Goal: Task Accomplishment & Management: Manage account settings

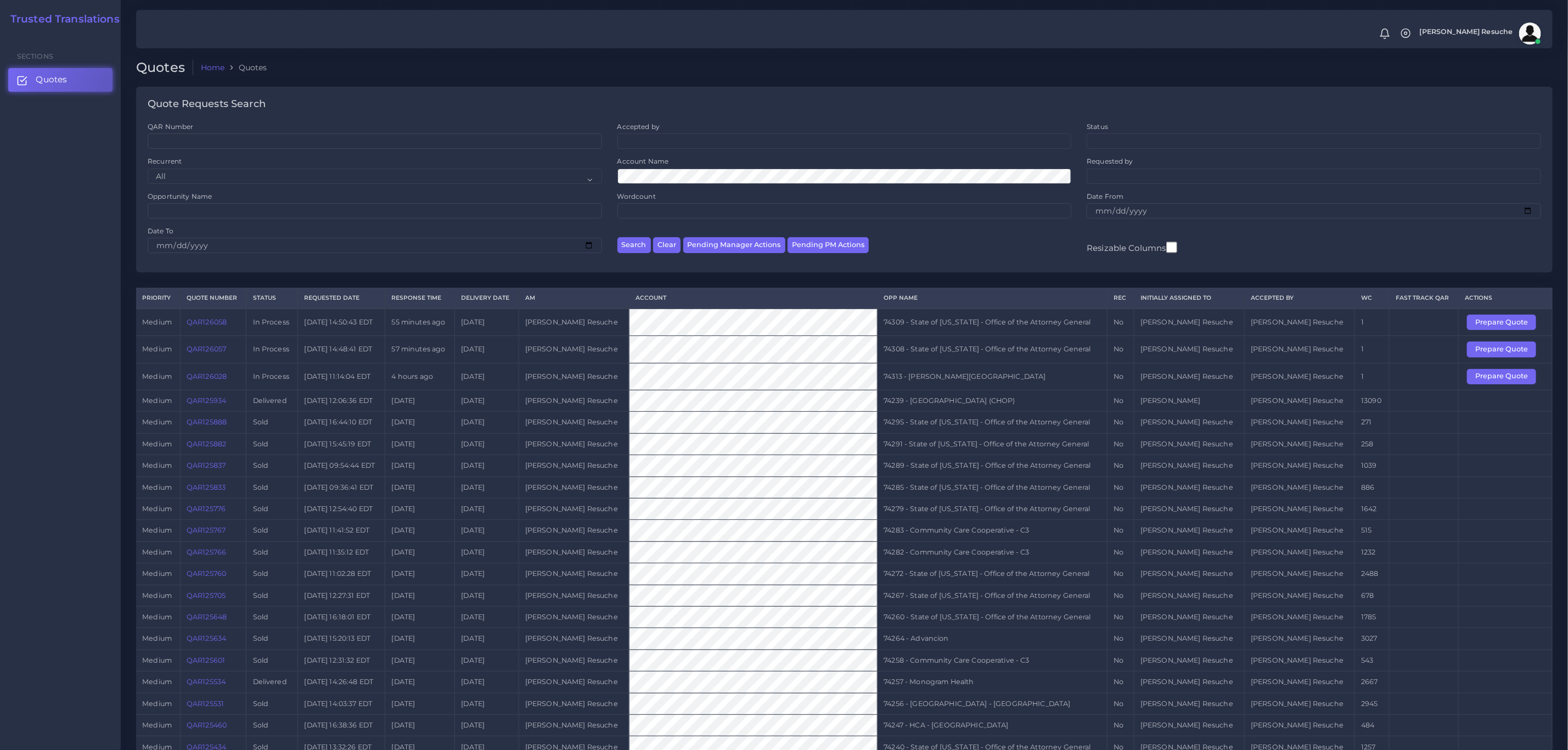
click at [215, 380] on link "QAR126028" at bounding box center [207, 376] width 40 height 9
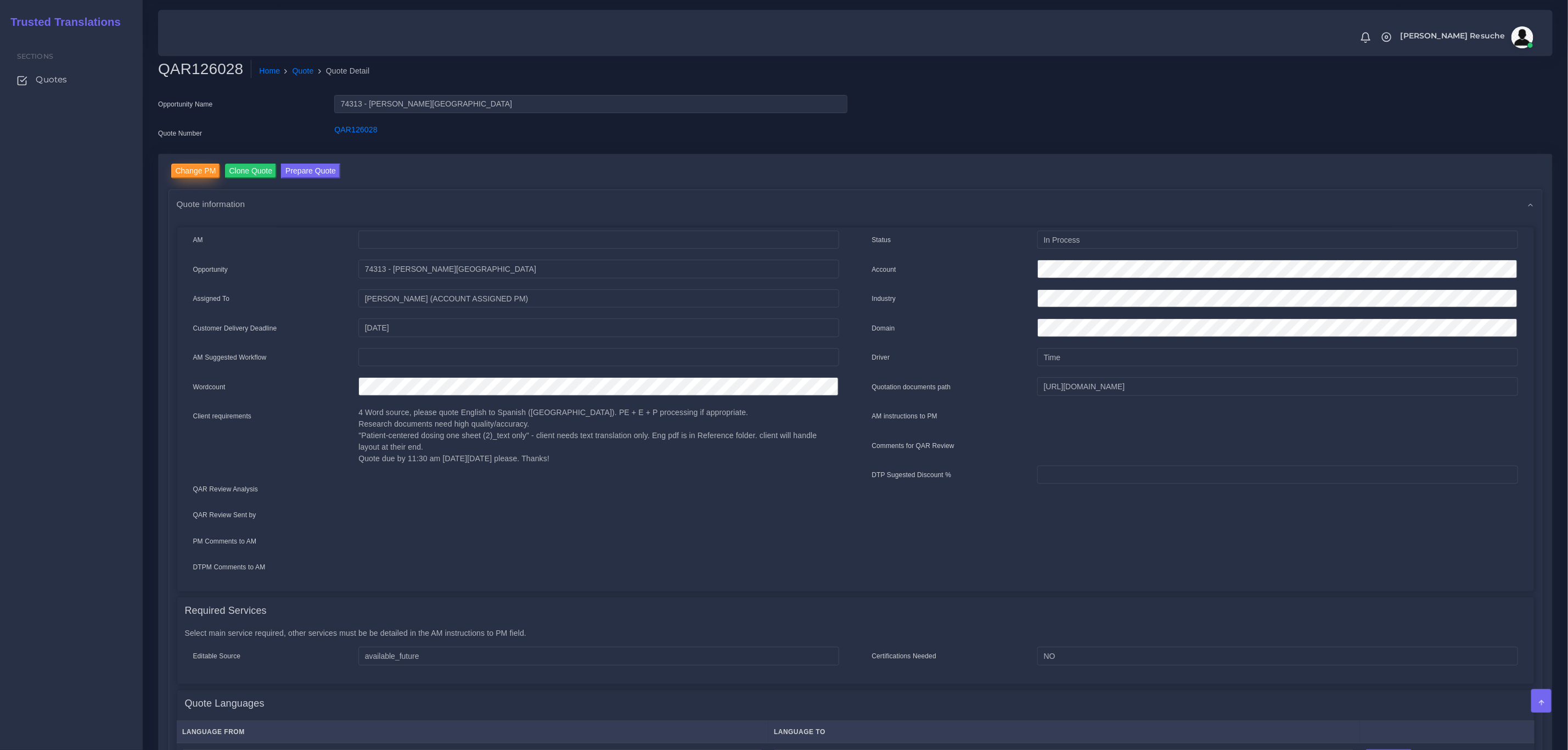
click at [209, 168] on input "Change PM" at bounding box center [195, 171] width 49 height 15
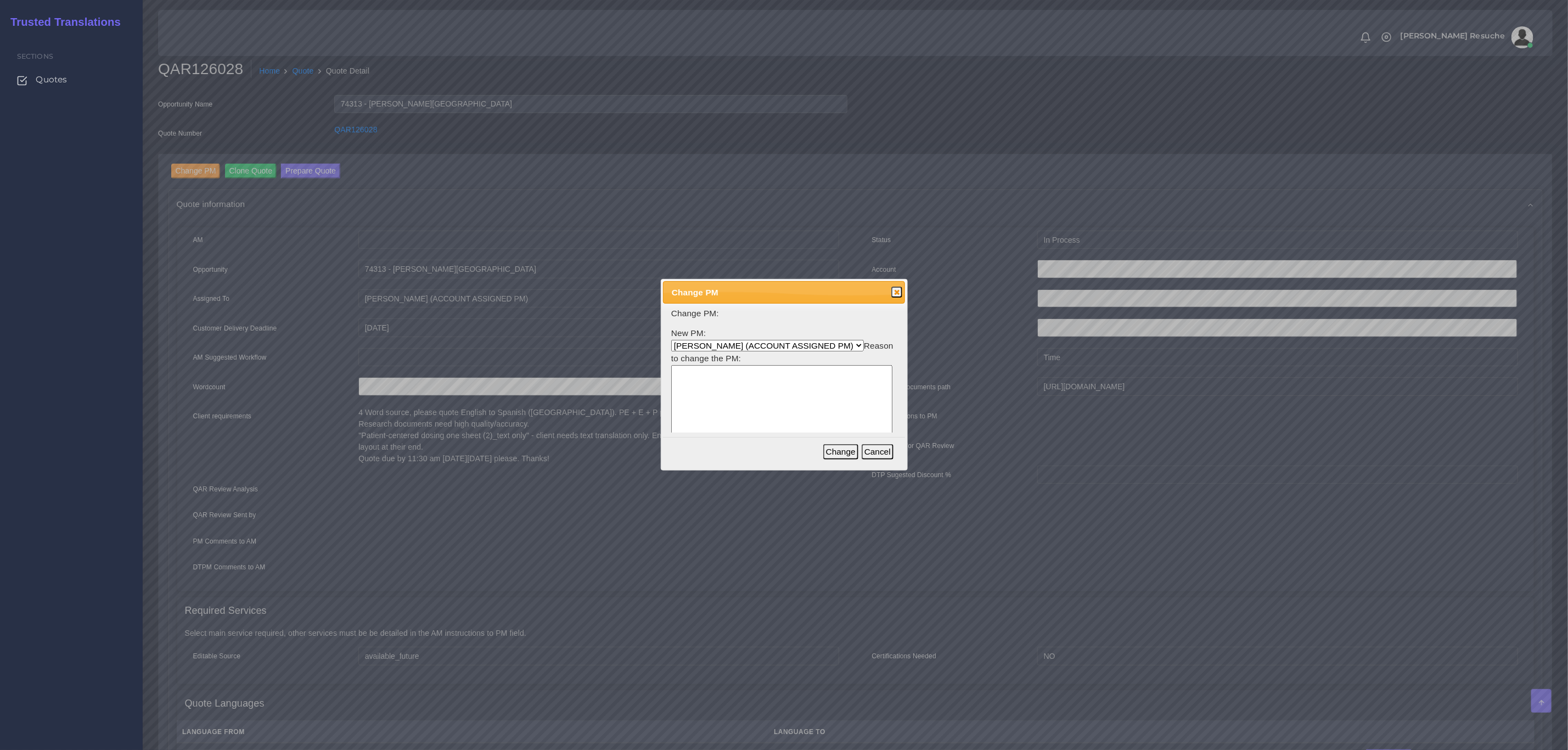
click at [752, 356] on form "Change PM: New PM: Aldana Resuche (ACCOUNT ASSIGNED PM) Ana Whitby PM Beatriz L…" at bounding box center [784, 390] width 226 height 165
click at [752, 348] on select "Aldana Resuche (ACCOUNT ASSIGNED PM) Ana Whitby PM Beatriz Lacerda Dana Rossi D…" at bounding box center [768, 345] width 192 height 12
select select "3e925e02-f17d-4791-9412-c46ab5cb8daa"
click at [671, 340] on select "Aldana Resuche (ACCOUNT ASSIGNED PM) Ana Whitby PM Beatriz Lacerda Dana Rossi D…" at bounding box center [768, 345] width 192 height 12
click at [725, 412] on textarea at bounding box center [782, 418] width 221 height 105
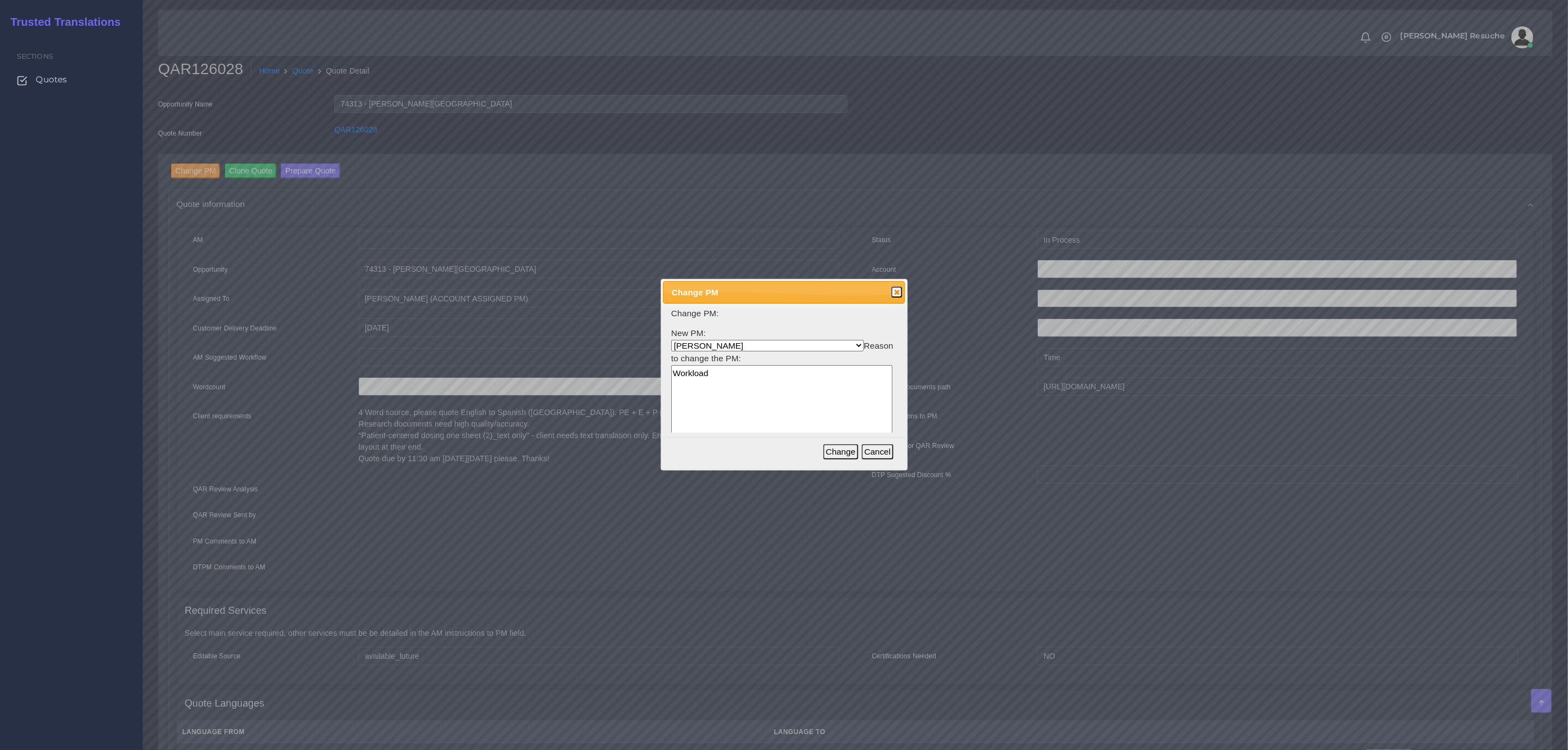
type textarea "Workload"
click at [830, 455] on button "Change" at bounding box center [841, 451] width 35 height 15
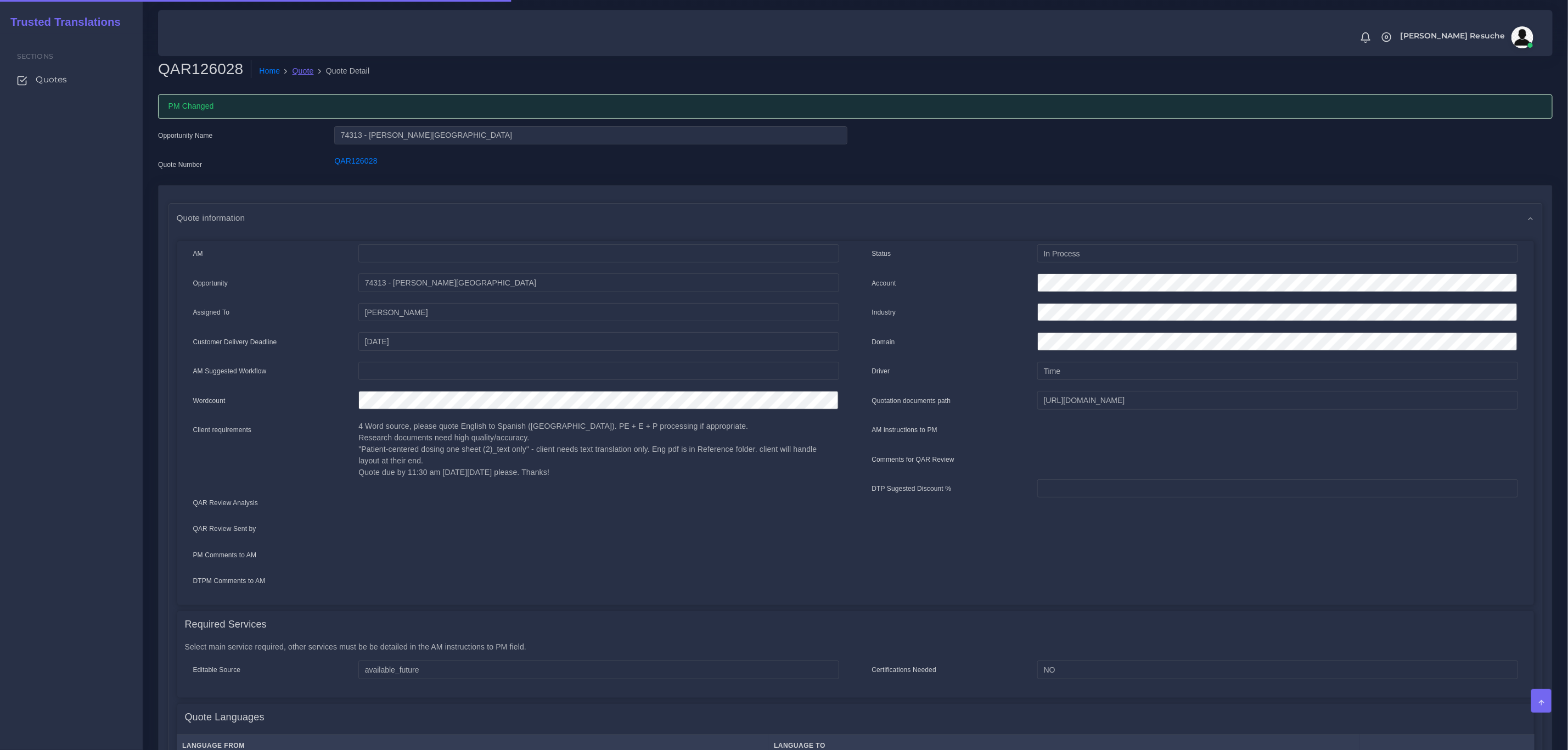
click at [305, 69] on link "Quote" at bounding box center [303, 71] width 21 height 12
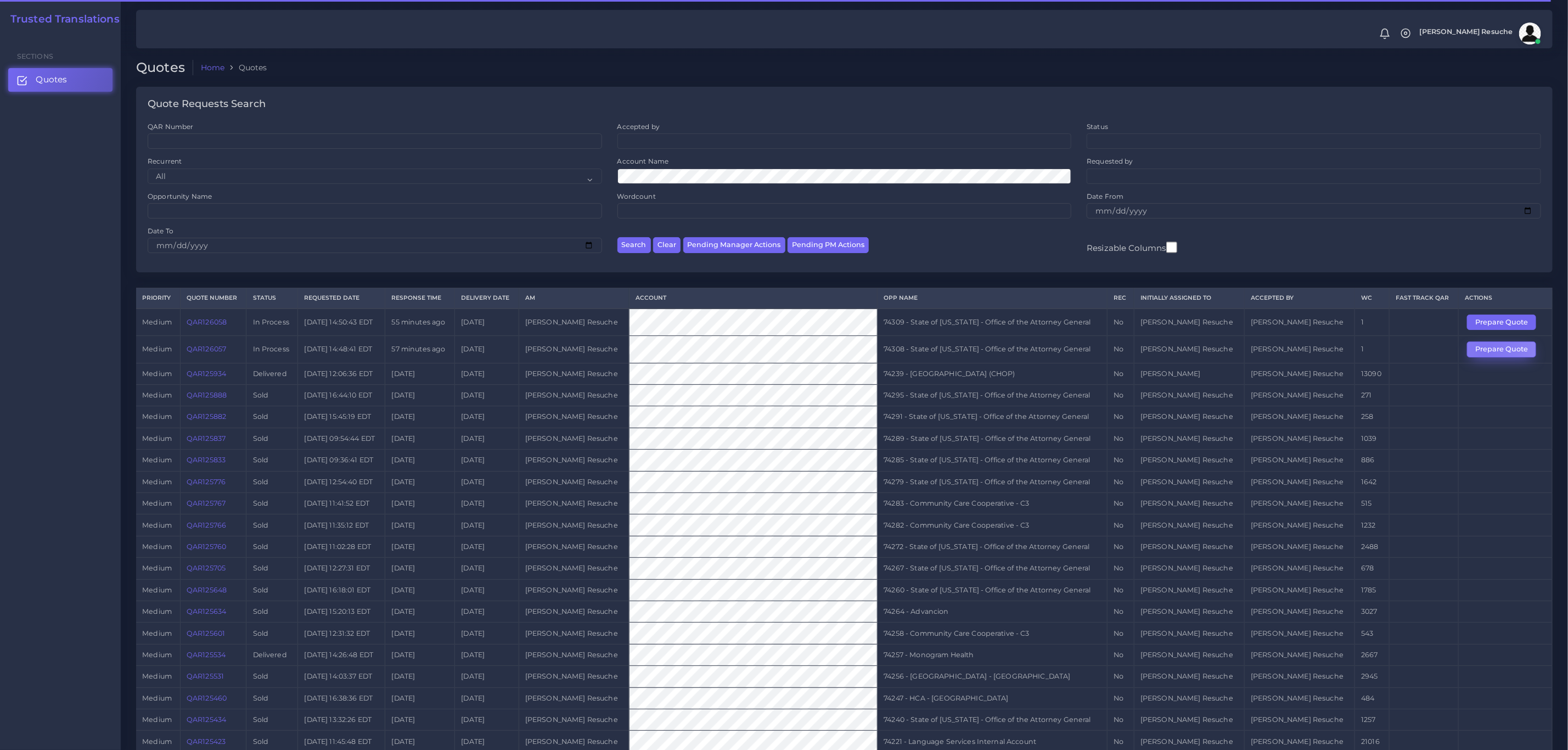
click at [1482, 356] on button "Prepare Quote" at bounding box center [1502, 349] width 69 height 15
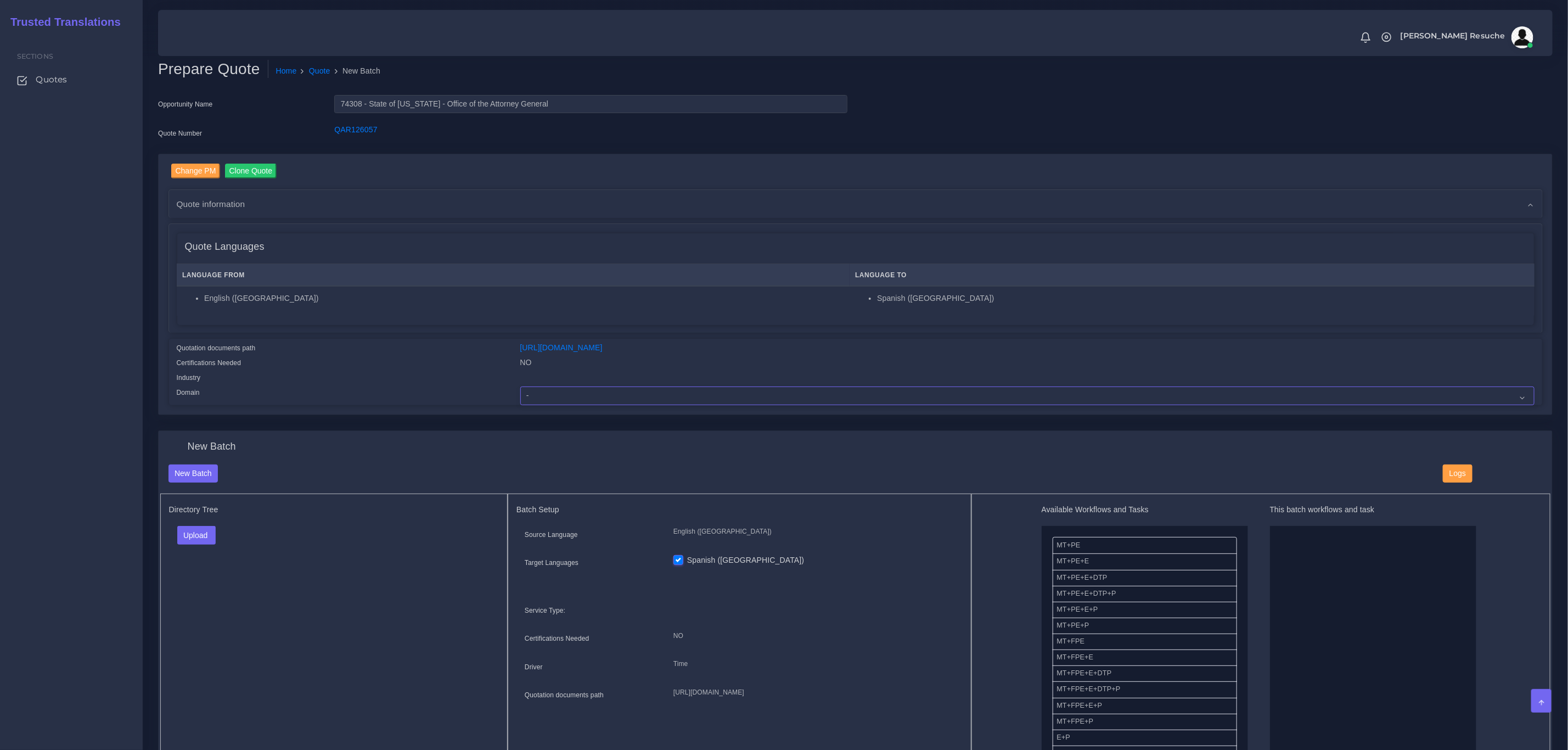
click at [568, 397] on select "- Advertising and Media Agriculture, Forestry and Fishing Architecture, Buildin…" at bounding box center [1027, 396] width 1014 height 19
select select "Legal Services"
click at [520, 387] on select "- Advertising and Media Agriculture, Forestry and Fishing Architecture, Buildin…" at bounding box center [1027, 396] width 1014 height 19
click at [208, 536] on button "Upload" at bounding box center [197, 535] width 39 height 19
click at [213, 583] on label "Files" at bounding box center [215, 577] width 75 height 14
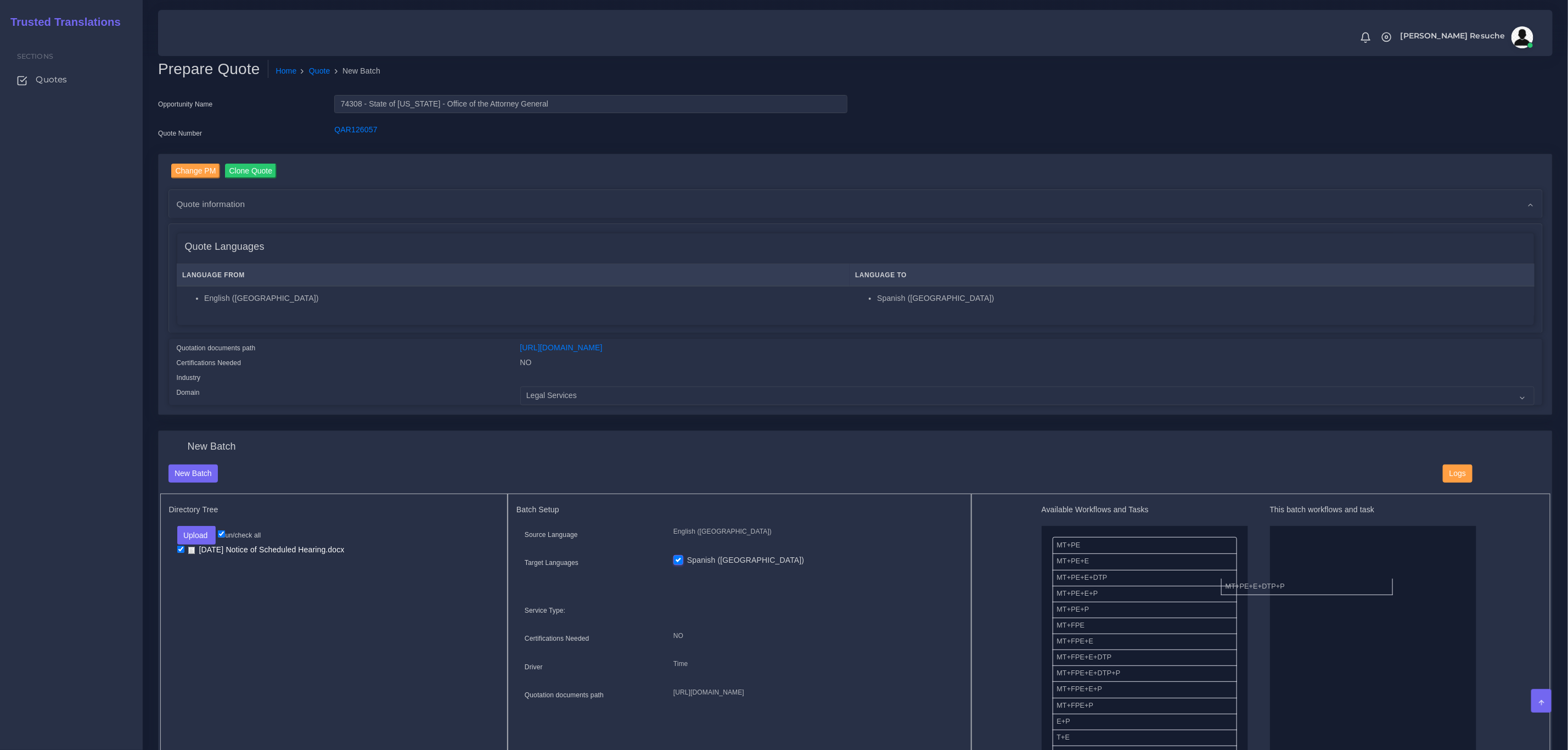
drag, startPoint x: 1107, startPoint y: 598, endPoint x: 1376, endPoint y: 578, distance: 269.7
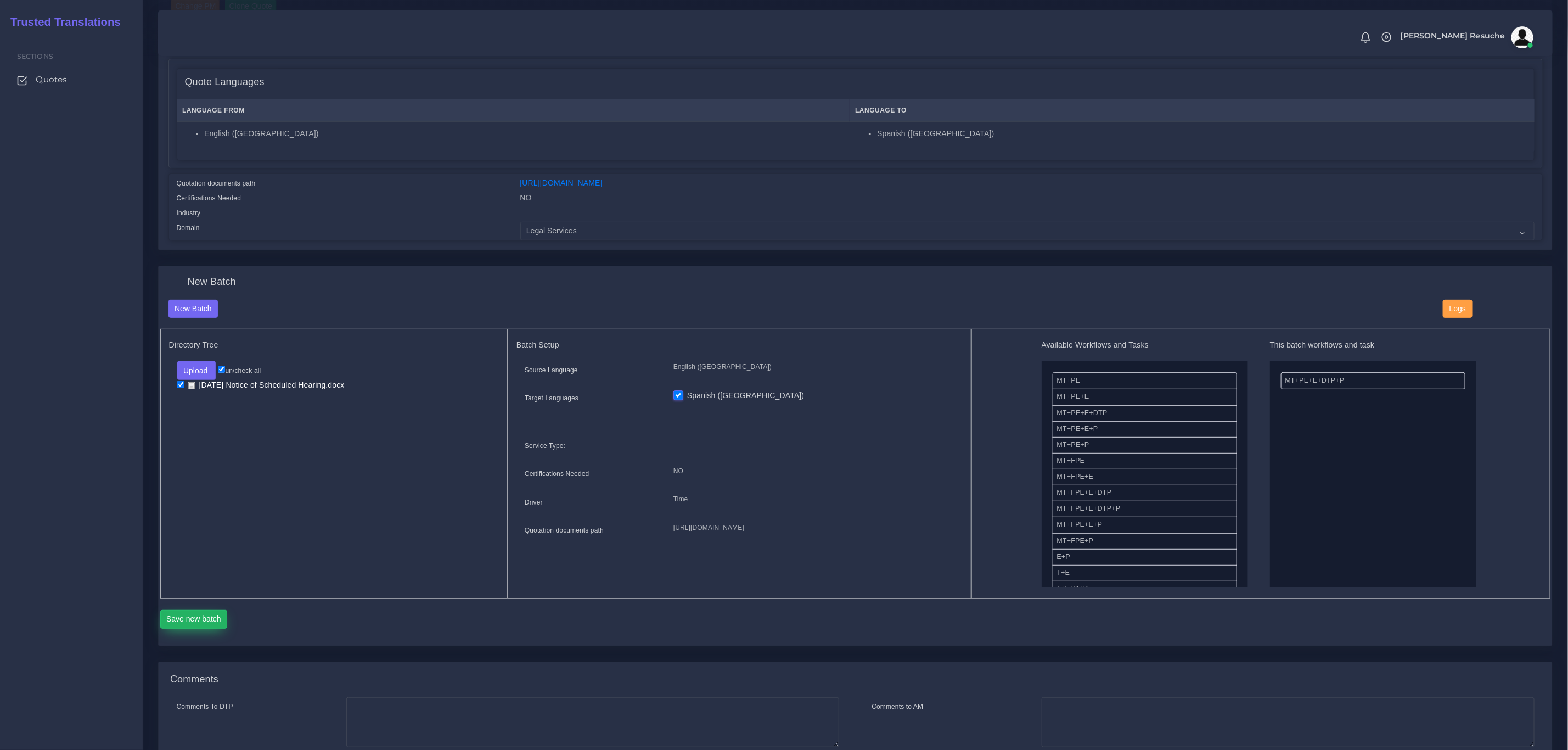
click at [168, 610] on button "Save new batch" at bounding box center [194, 619] width 68 height 19
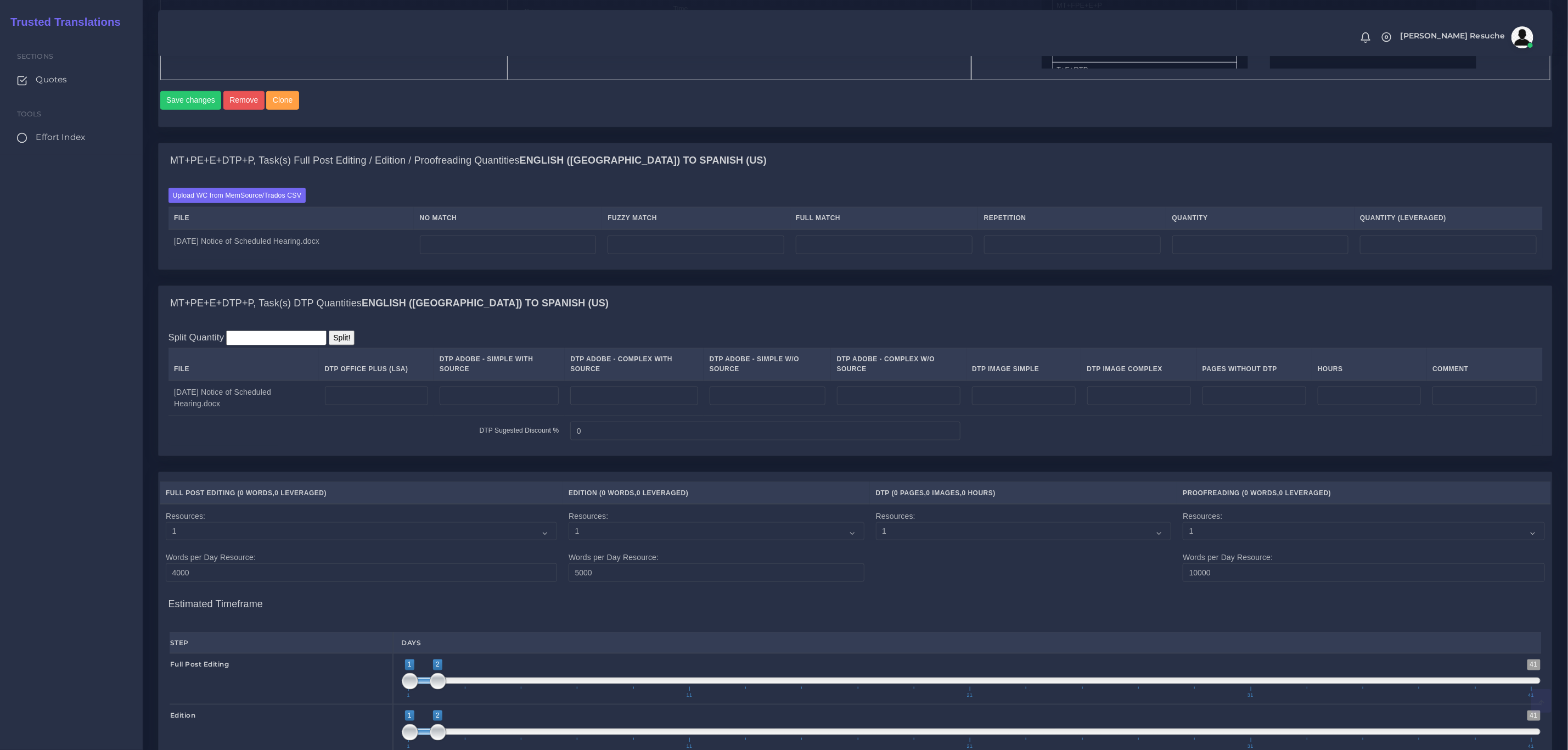
scroll to position [741, 0]
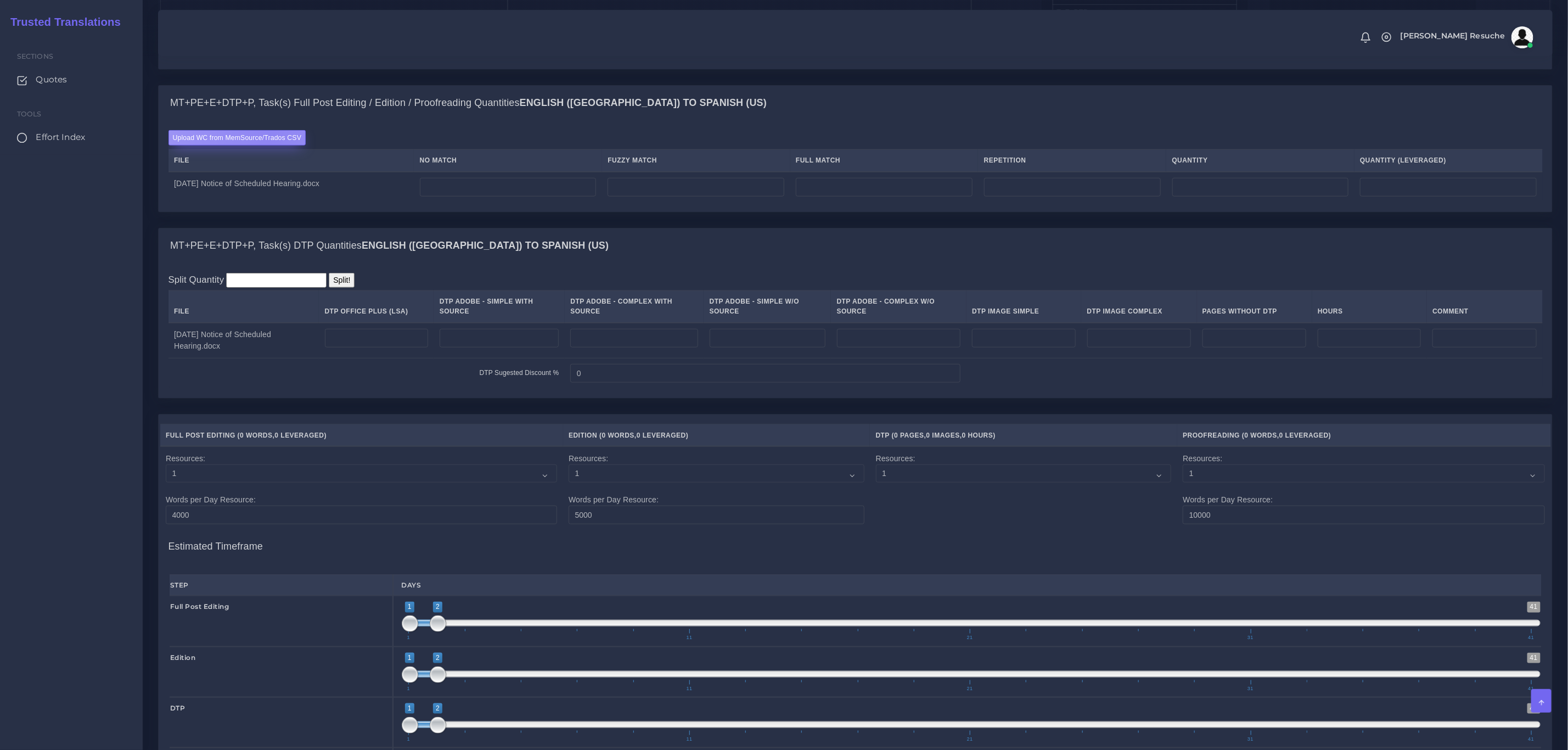
click at [268, 145] on label "Upload WC from MemSource/Trados CSV" at bounding box center [237, 138] width 138 height 15
click at [0, 0] on input "Upload WC from MemSource/Trados CSV" at bounding box center [0, 0] width 0 height 0
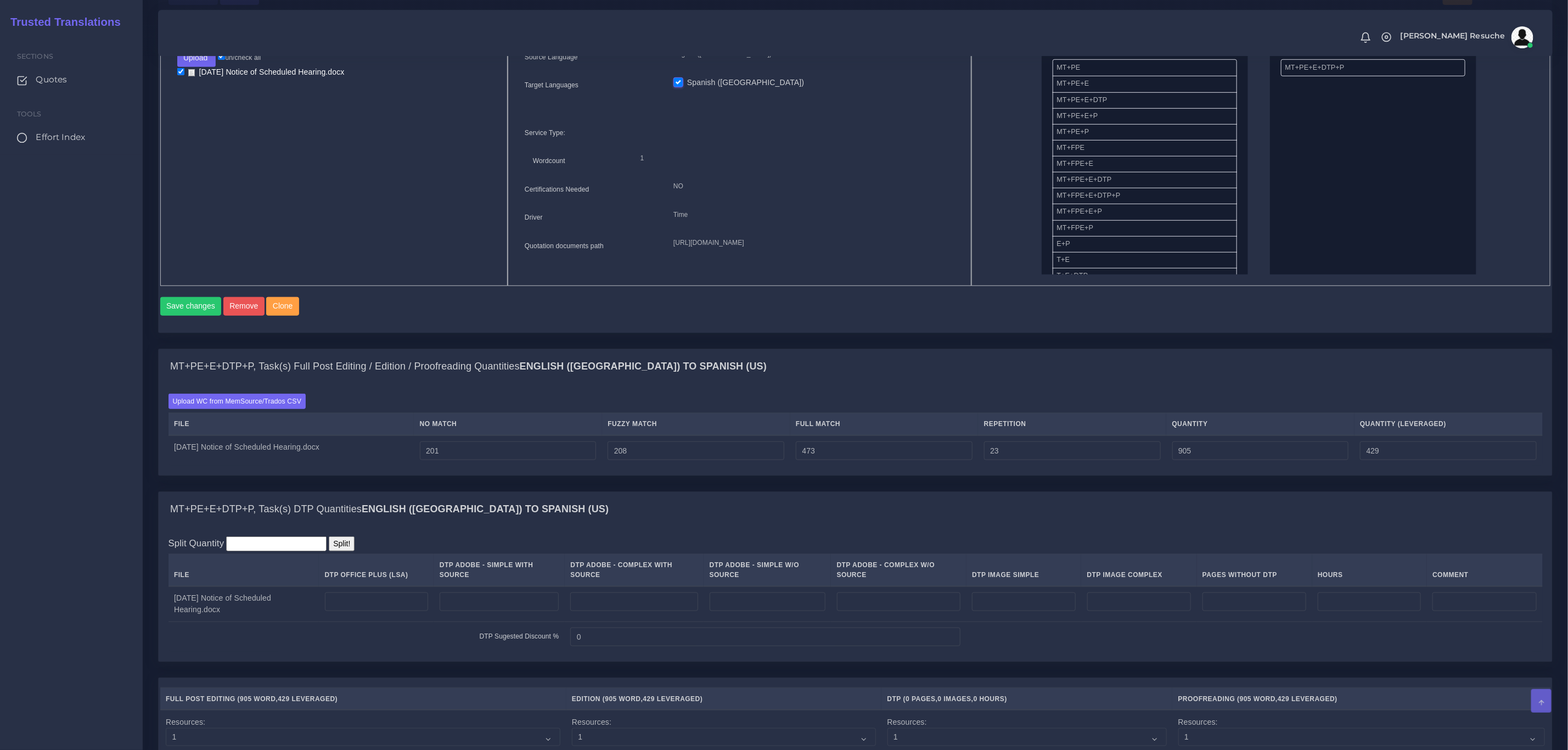
scroll to position [577, 0]
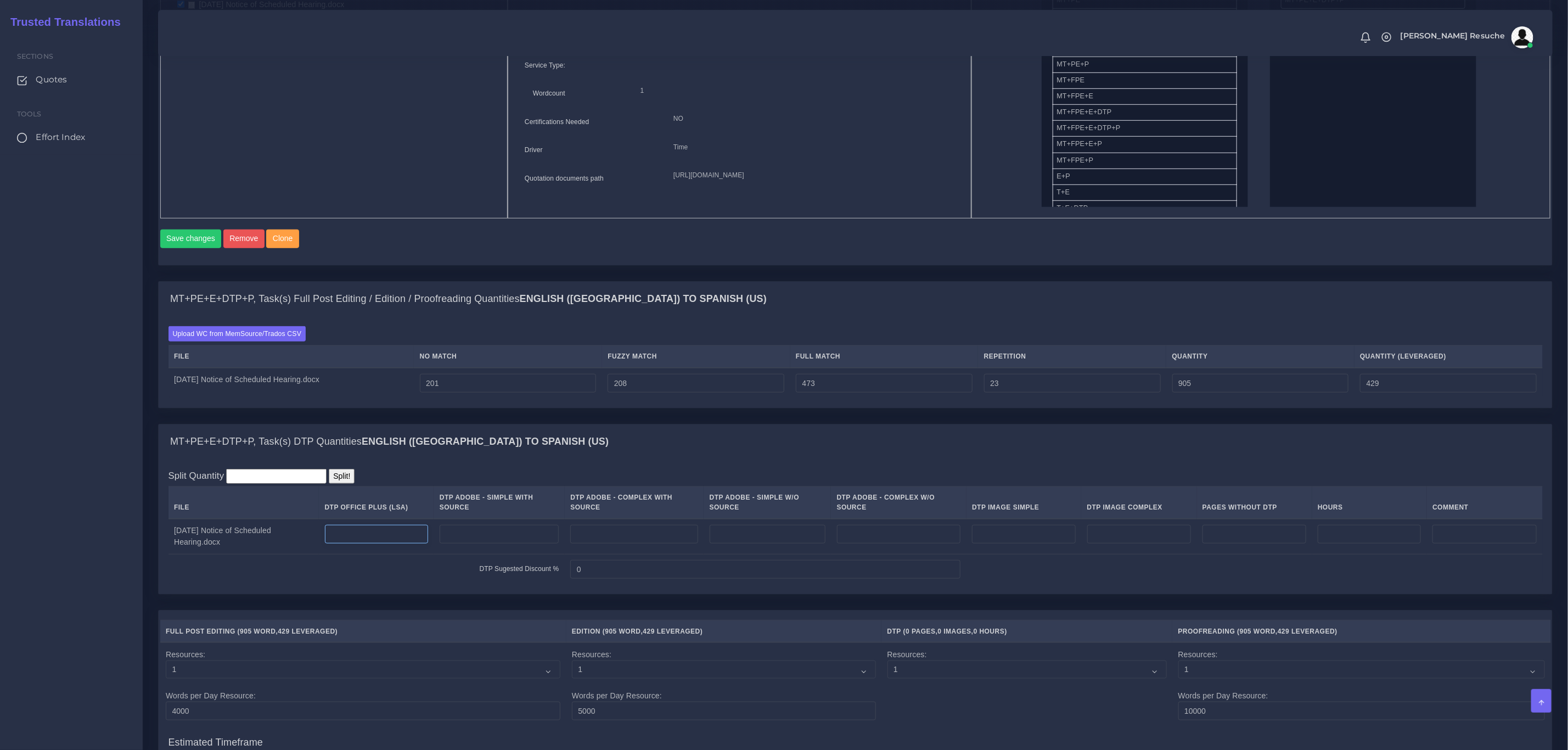
click at [387, 544] on input "number" at bounding box center [377, 534] width 103 height 19
type input "5"
click at [639, 460] on div "MT+PE+E+DTP+P, Task(s) DTP Quantities English (US) TO Spanish (US)" at bounding box center [855, 442] width 1393 height 35
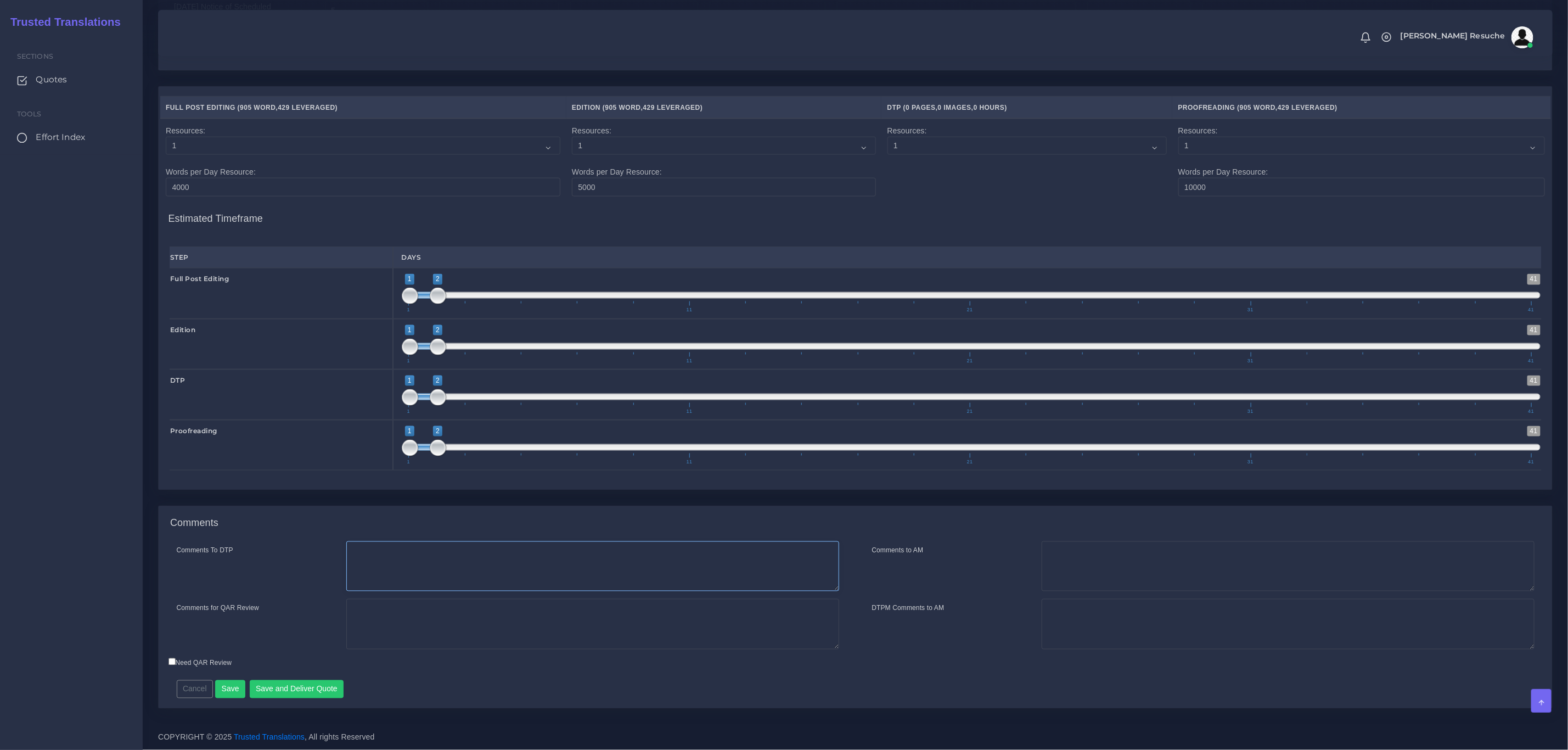
click at [484, 567] on textarea "Comments To DTP" at bounding box center [593, 566] width 493 height 51
type textarea "DTP in word"
type textarea "p"
type textarea "PEEP+DTP"
click at [276, 692] on button "Save and Deliver Quote" at bounding box center [296, 689] width 94 height 19
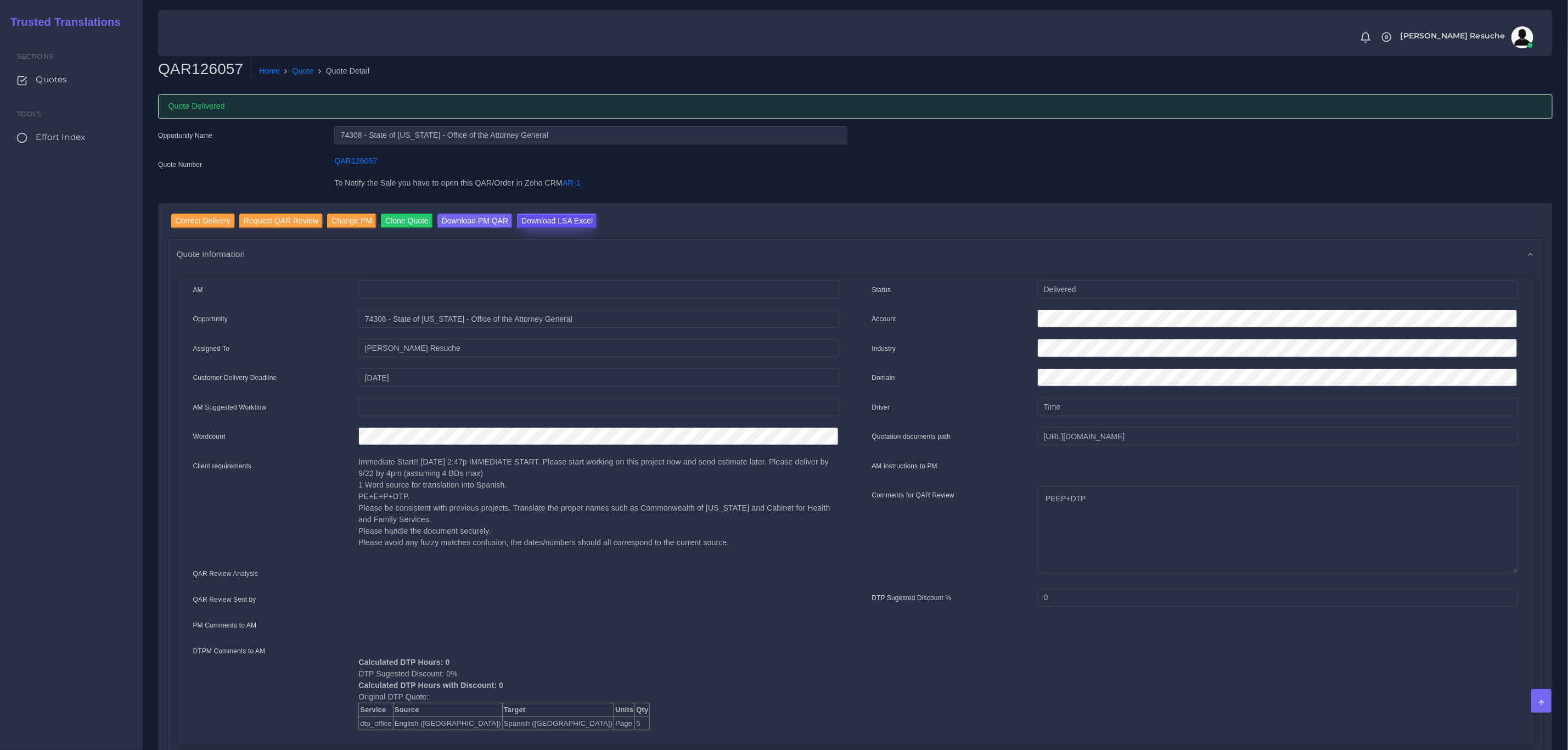
click at [564, 219] on input "Download LSA Excel" at bounding box center [557, 221] width 80 height 15
click at [293, 74] on link "Quote" at bounding box center [303, 71] width 21 height 12
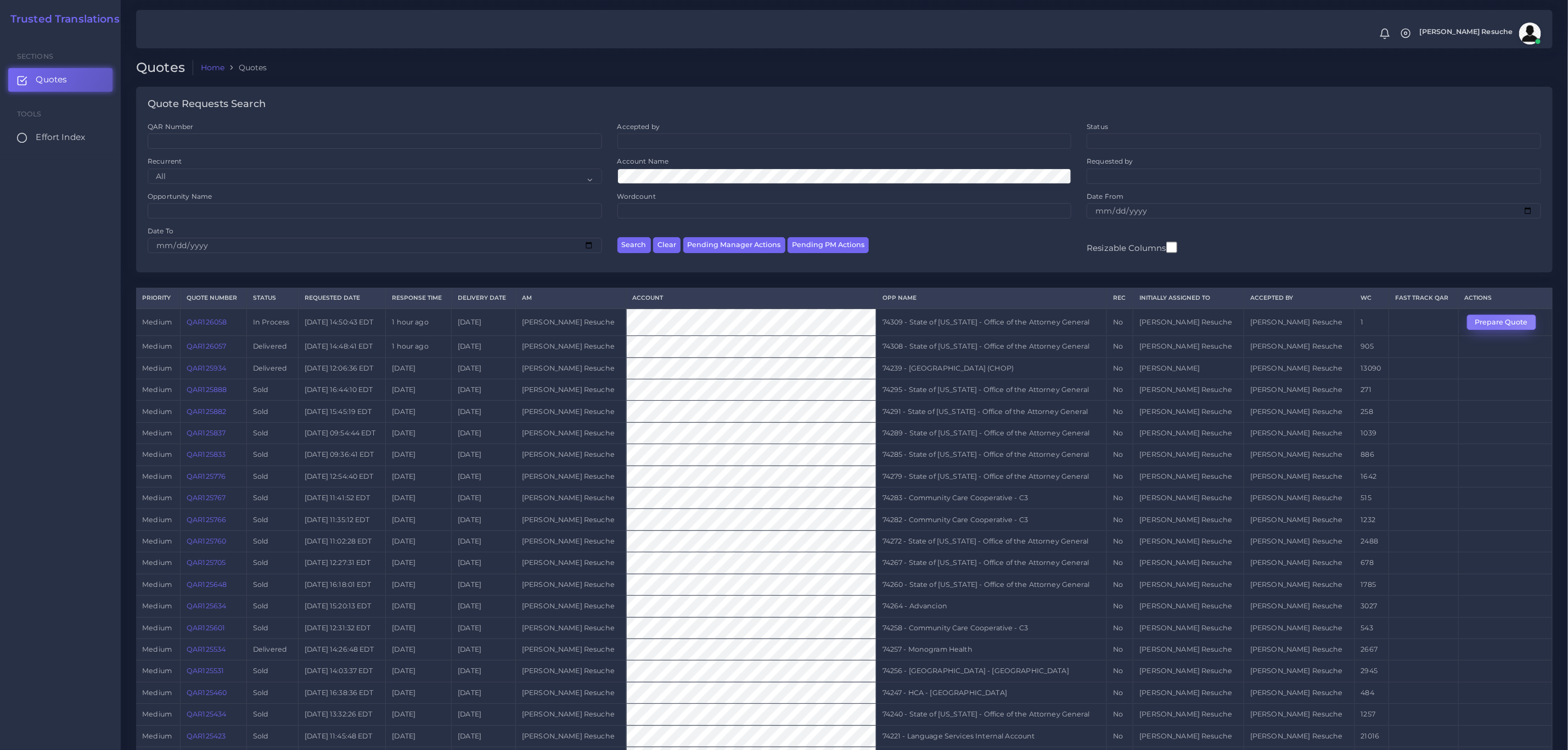
click at [1482, 321] on button "Prepare Quote" at bounding box center [1502, 322] width 69 height 15
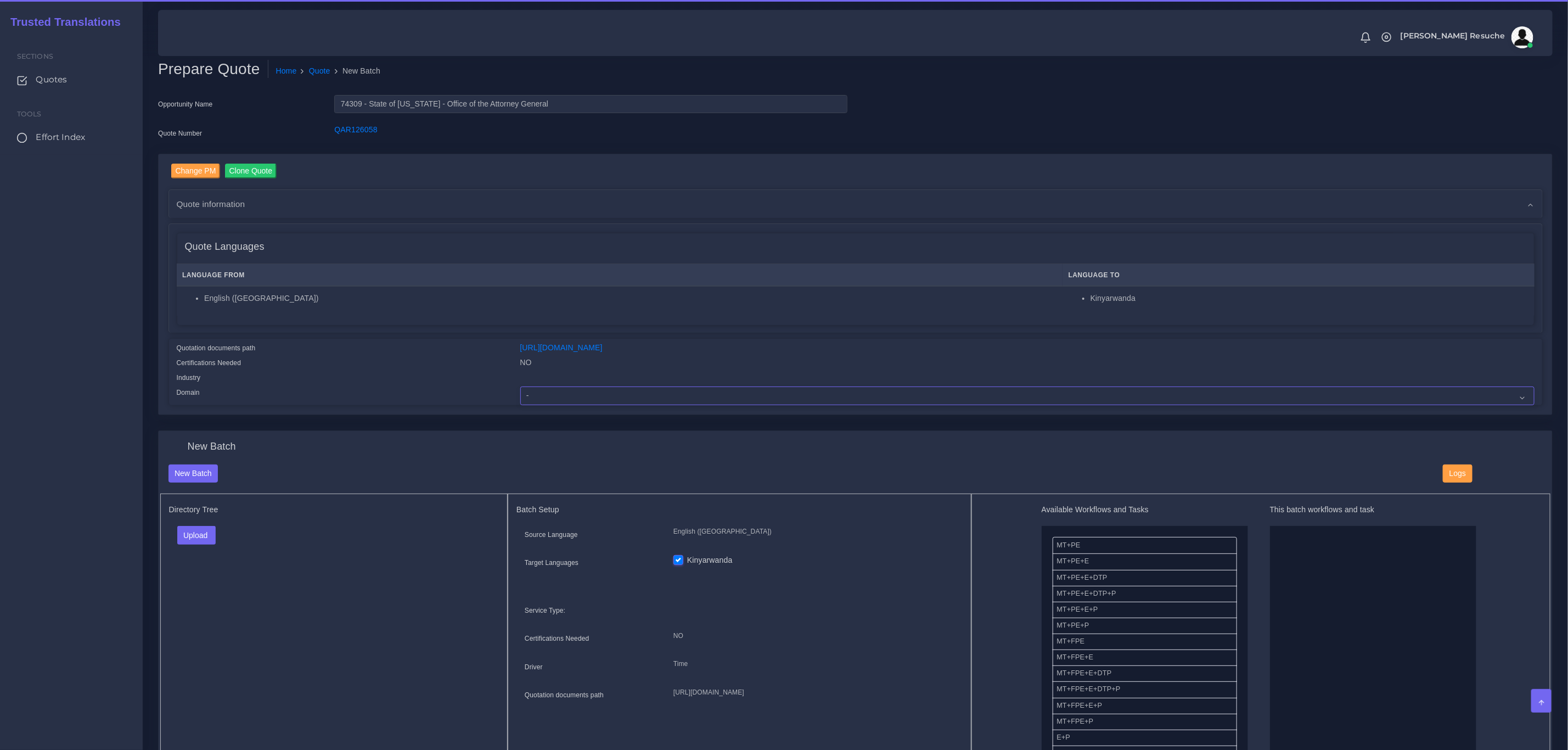
drag, startPoint x: 603, startPoint y: 396, endPoint x: 598, endPoint y: 385, distance: 12.1
click at [603, 396] on select "- Advertising and Media Agriculture, Forestry and Fishing Architecture, Buildin…" at bounding box center [1027, 396] width 1014 height 19
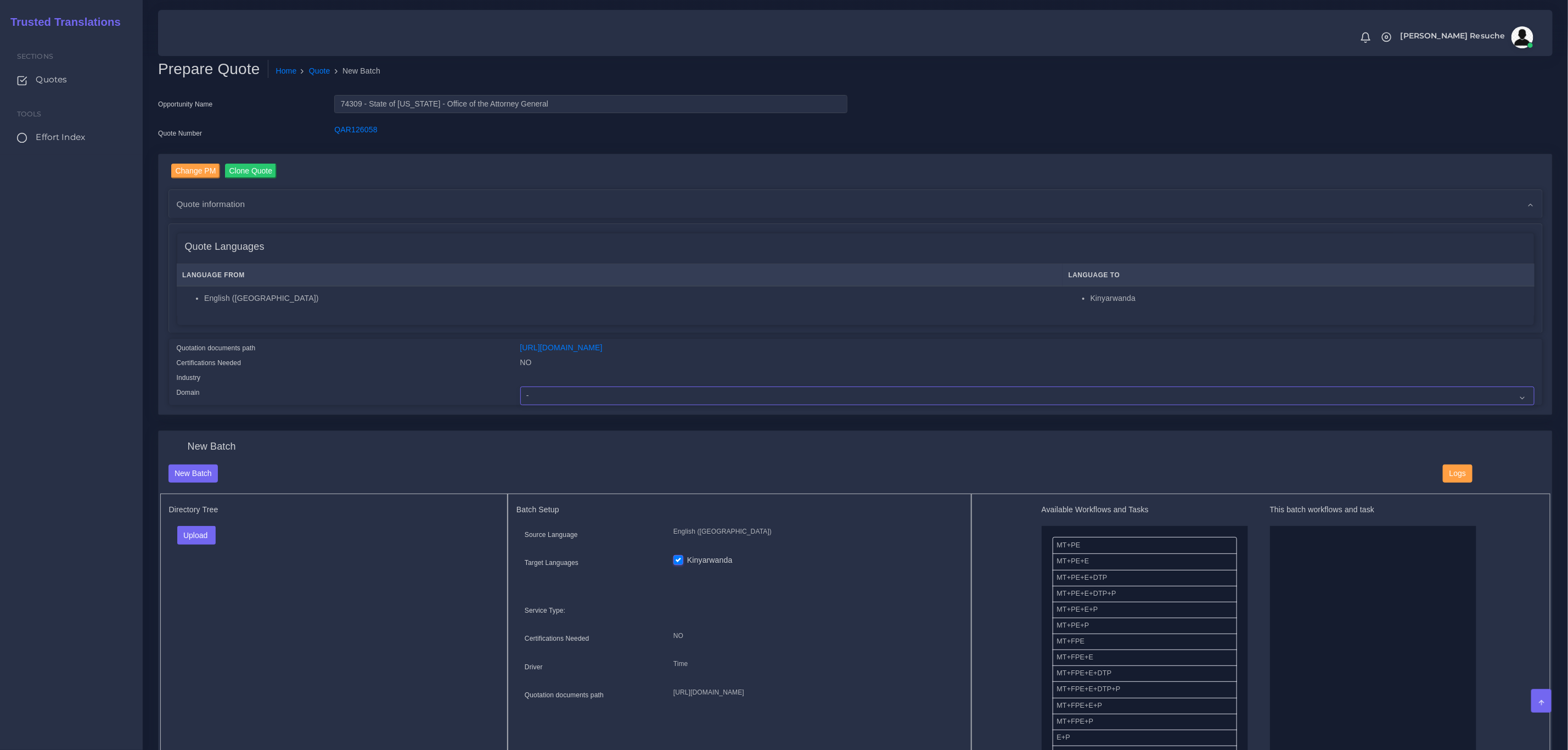
select select "Legal Services"
click at [520, 387] on select "- Advertising and Media Agriculture, Forestry and Fishing Architecture, Buildin…" at bounding box center [1027, 396] width 1014 height 19
click at [206, 528] on button "Upload" at bounding box center [197, 535] width 39 height 19
click at [215, 577] on label "Files" at bounding box center [215, 577] width 75 height 14
drag, startPoint x: 1149, startPoint y: 598, endPoint x: 1301, endPoint y: 596, distance: 152.0
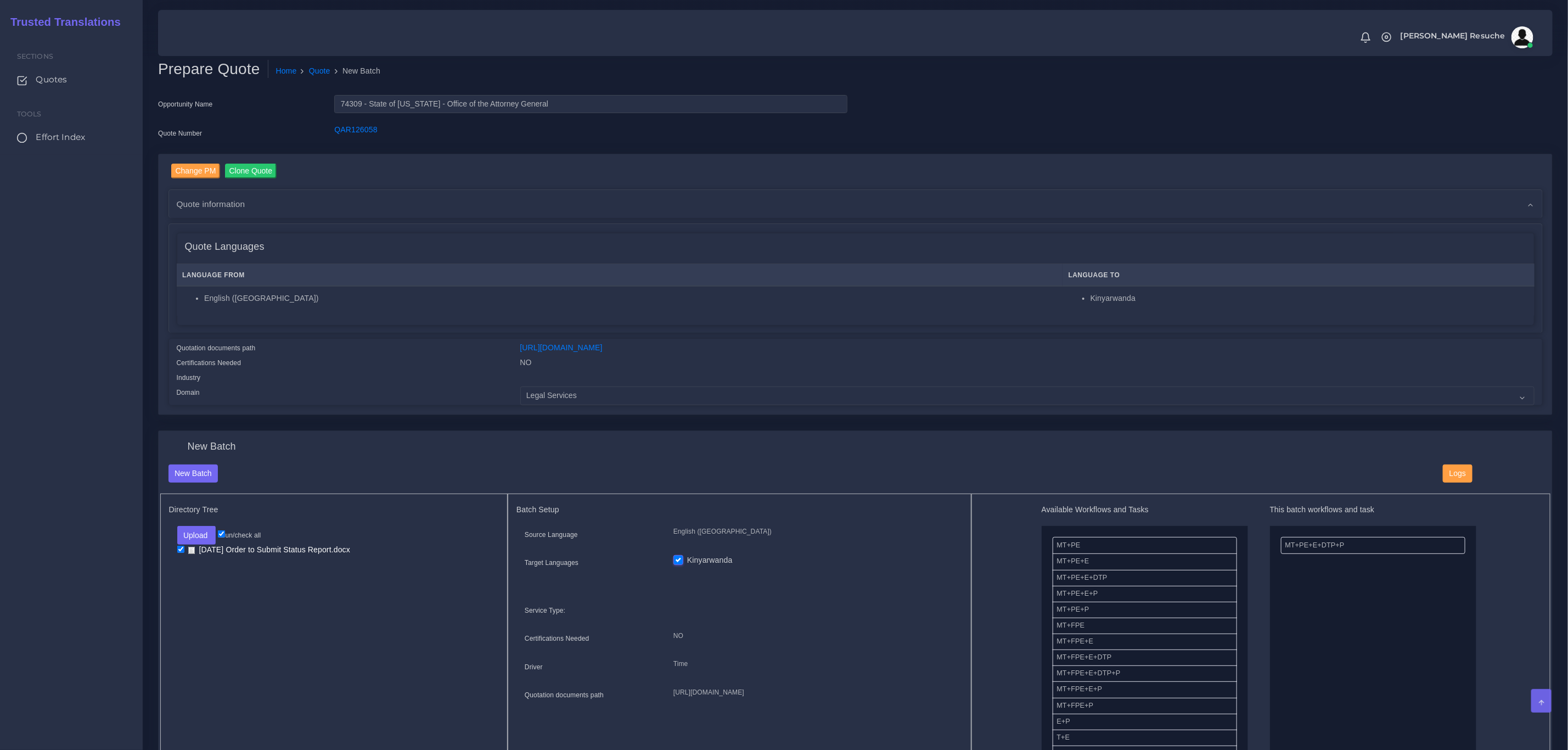
scroll to position [325, 0]
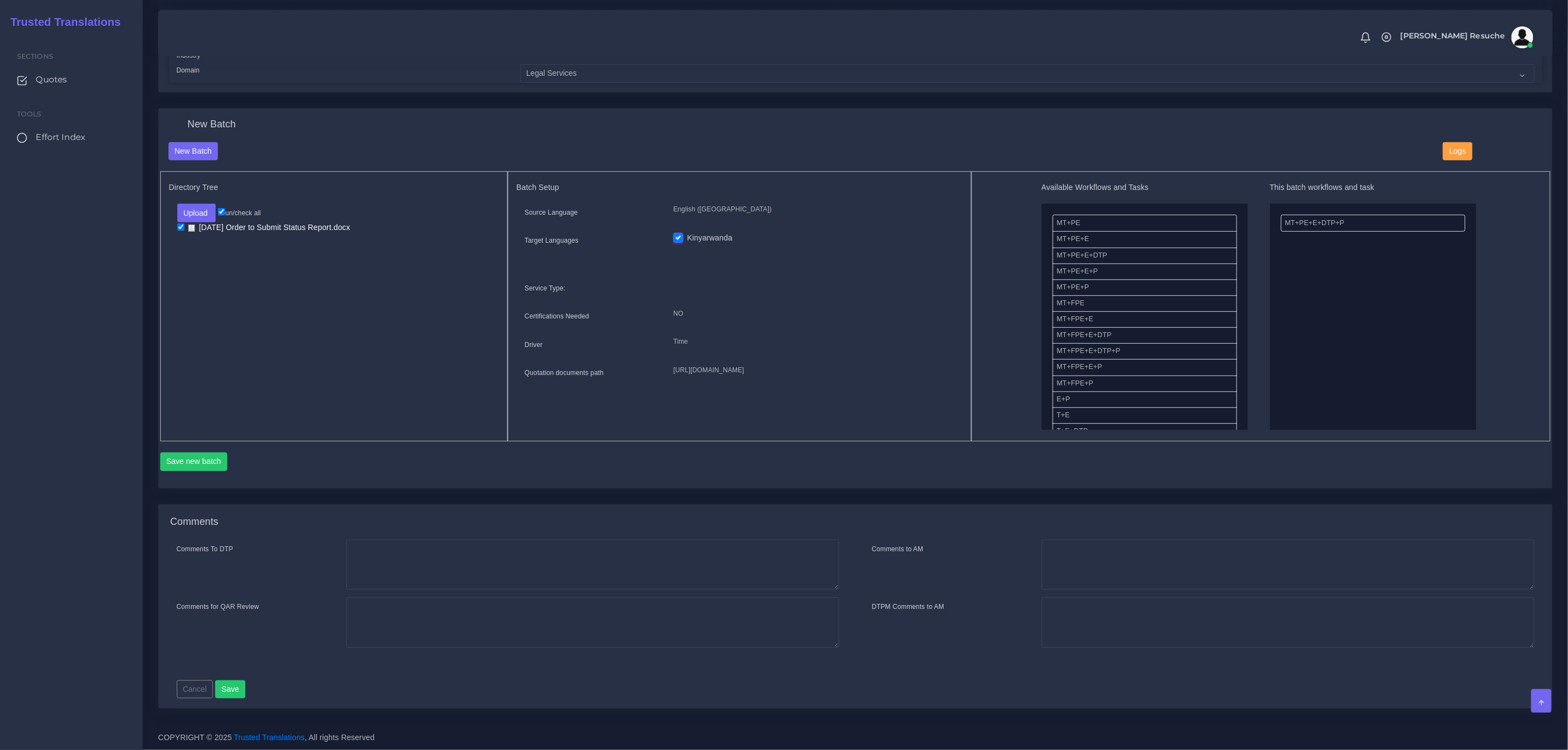
click at [199, 472] on div "Save new batch" at bounding box center [855, 465] width 1391 height 26
click at [197, 463] on button "Save new batch" at bounding box center [194, 461] width 68 height 19
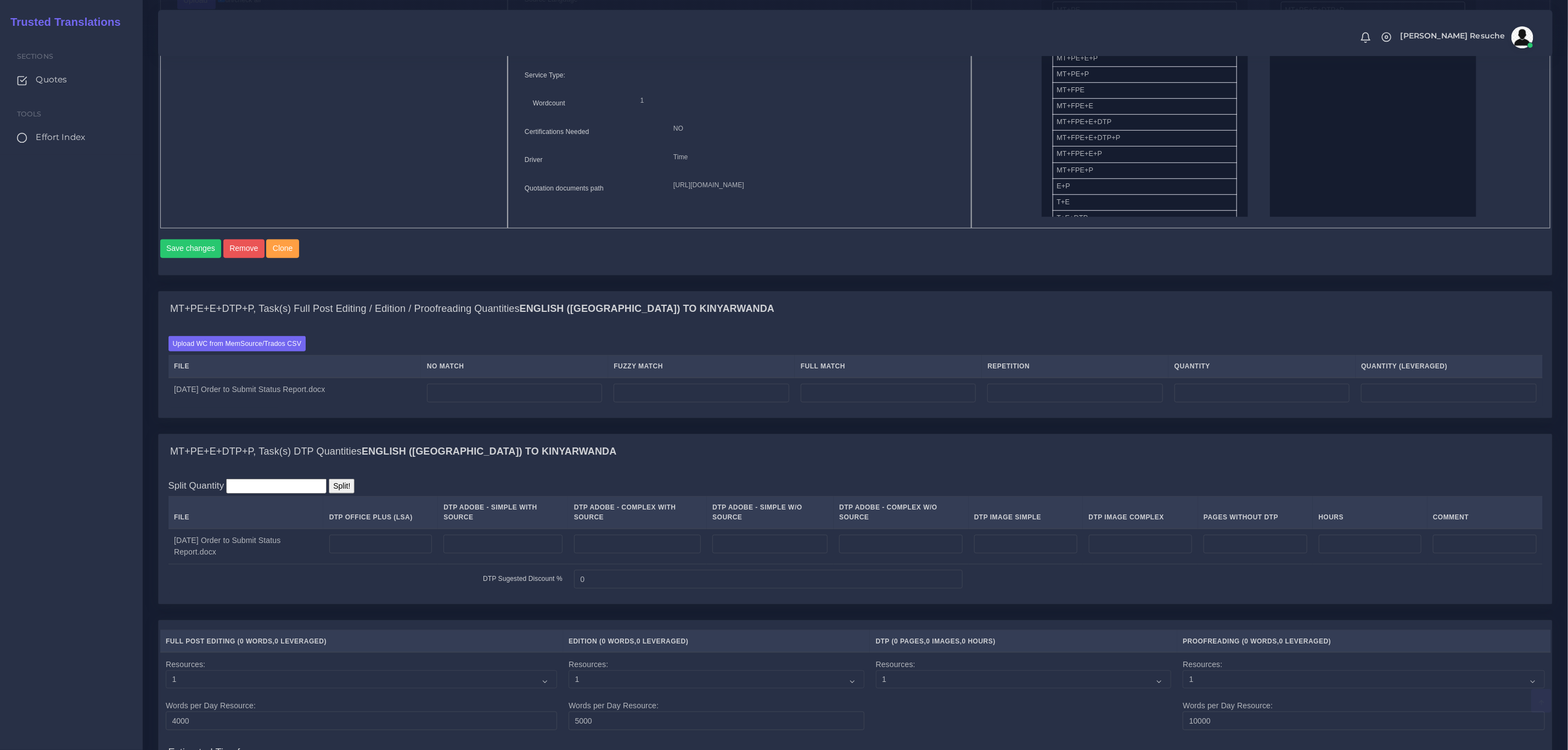
scroll to position [577, 0]
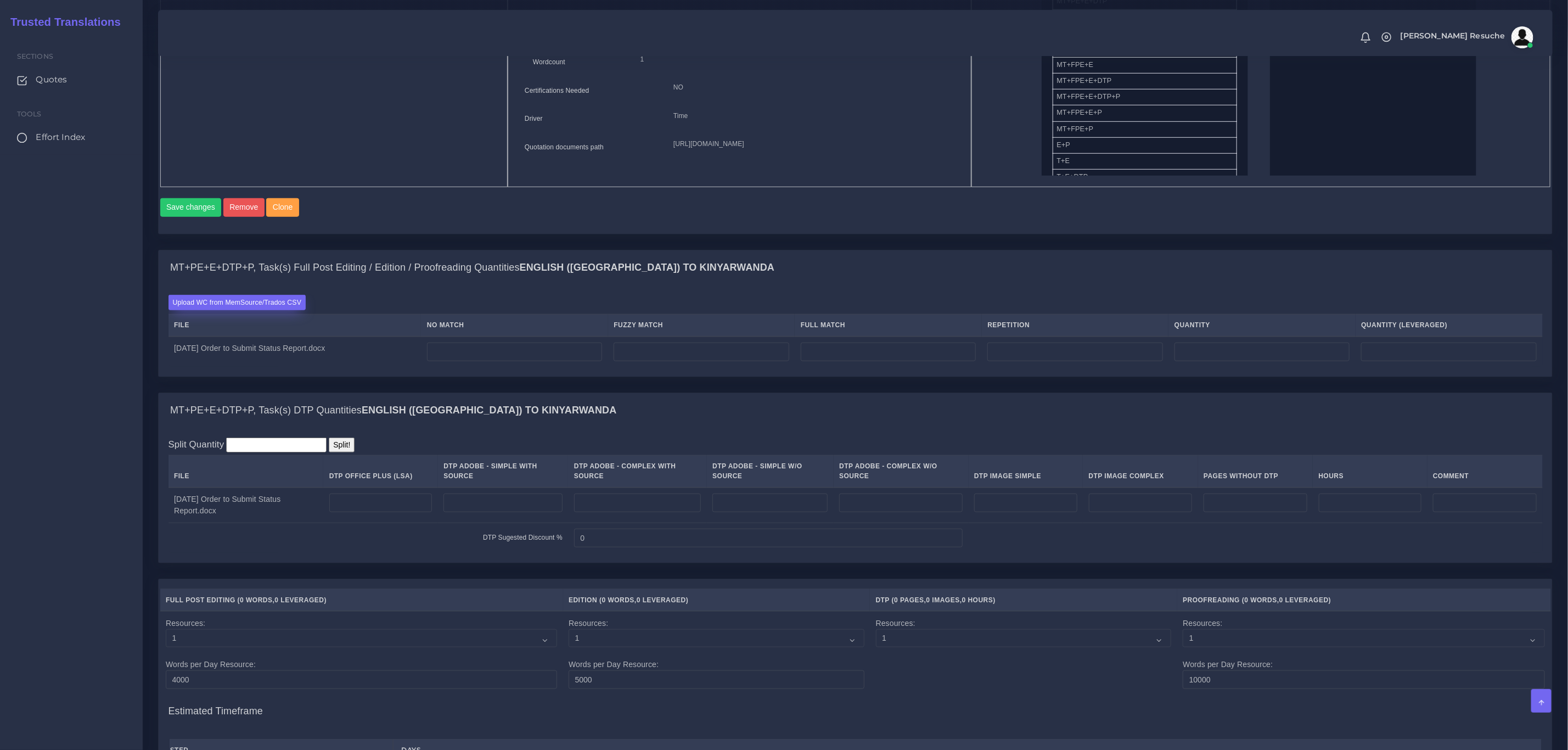
click at [265, 310] on label "Upload WC from MemSource/Trados CSV" at bounding box center [237, 302] width 138 height 15
click at [0, 0] on input "Upload WC from MemSource/Trados CSV" at bounding box center [0, 0] width 0 height 0
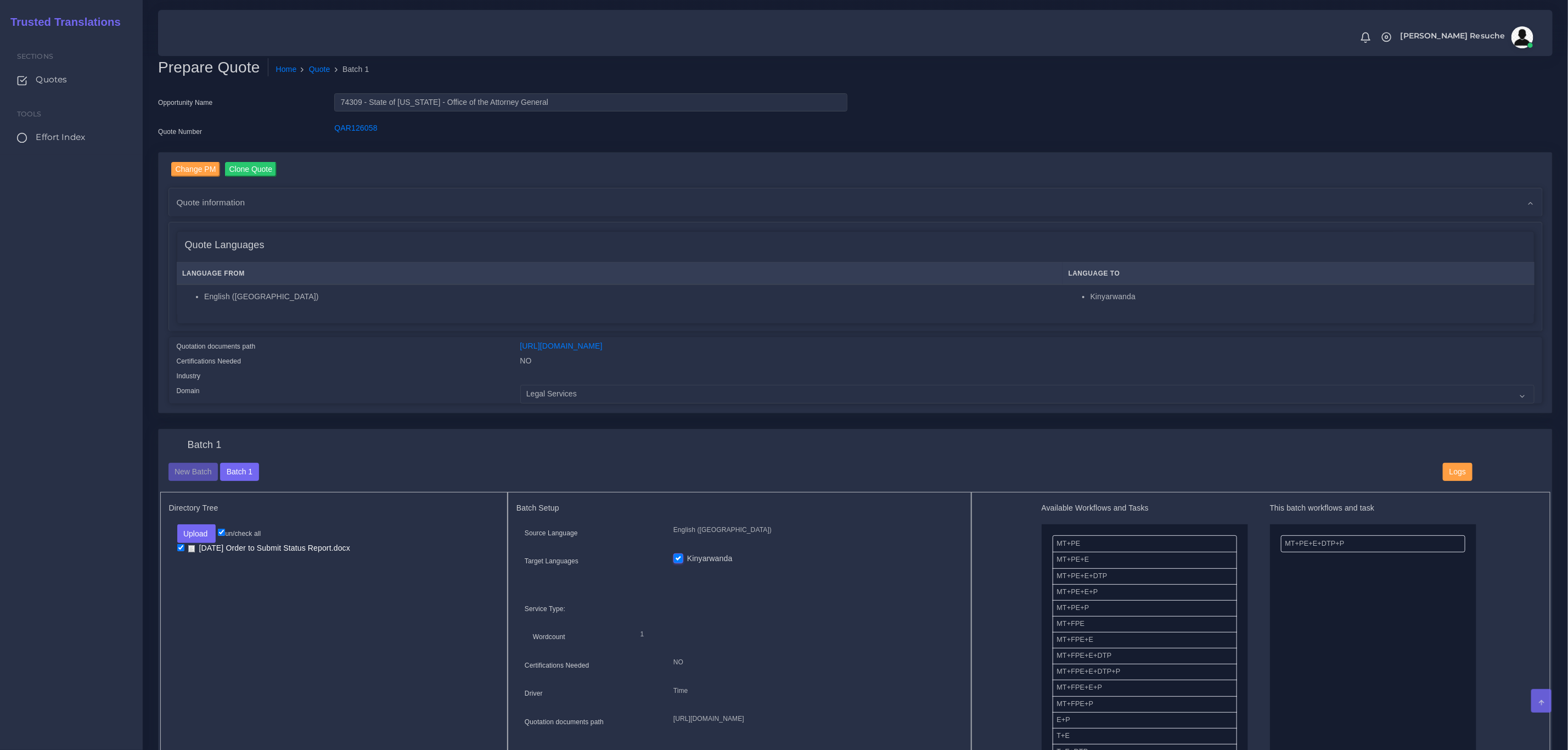
scroll to position [0, 0]
click at [1002, 424] on div "Change PM Clone Quote AM NO" at bounding box center [855, 292] width 1411 height 277
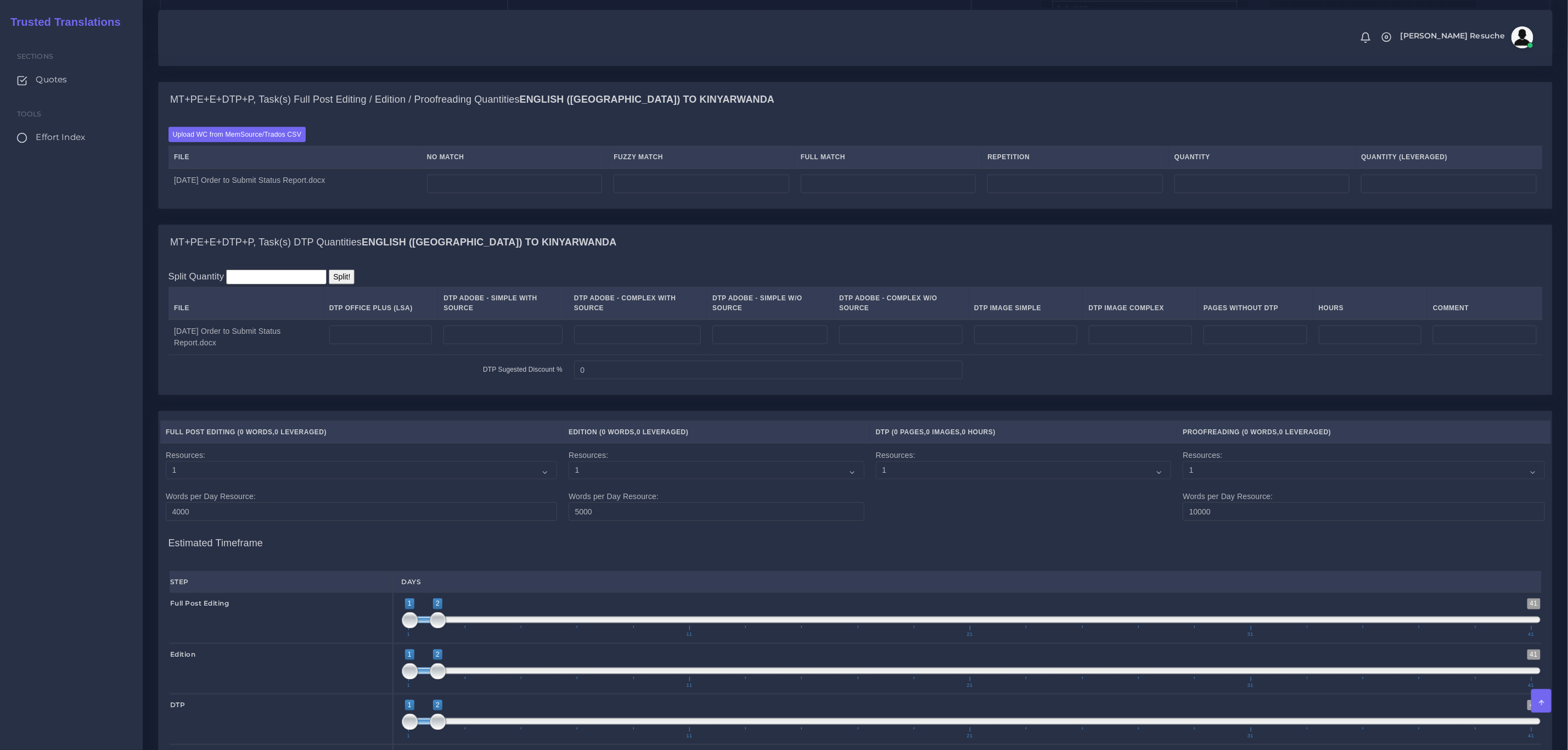
scroll to position [741, 0]
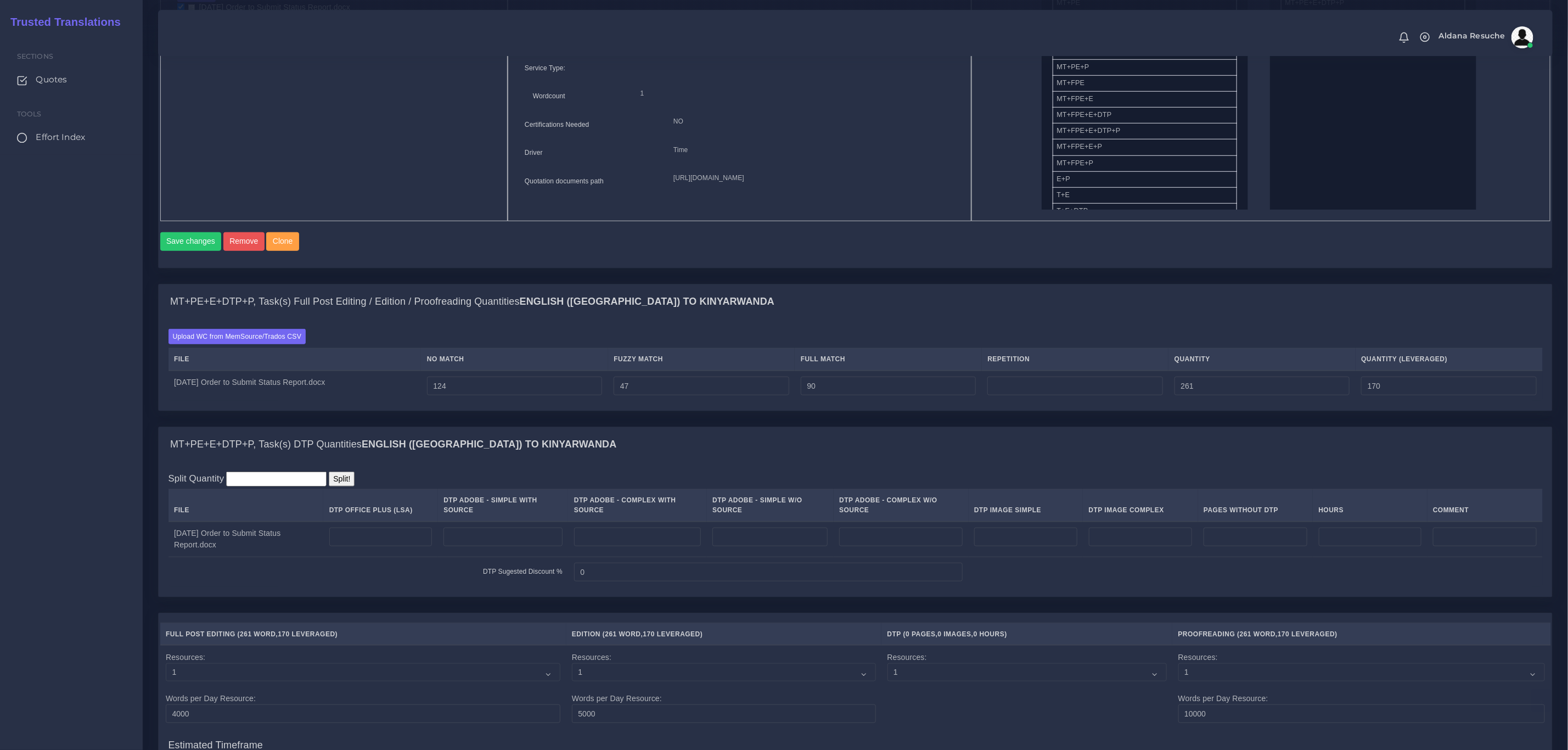
scroll to position [577, 0]
click at [359, 544] on input "number" at bounding box center [381, 534] width 103 height 19
type input "2"
click at [774, 442] on div "MT+PE+E+DTP+P, Task(s) DTP Quantities English (US) TO Kinyarwanda" at bounding box center [855, 442] width 1393 height 35
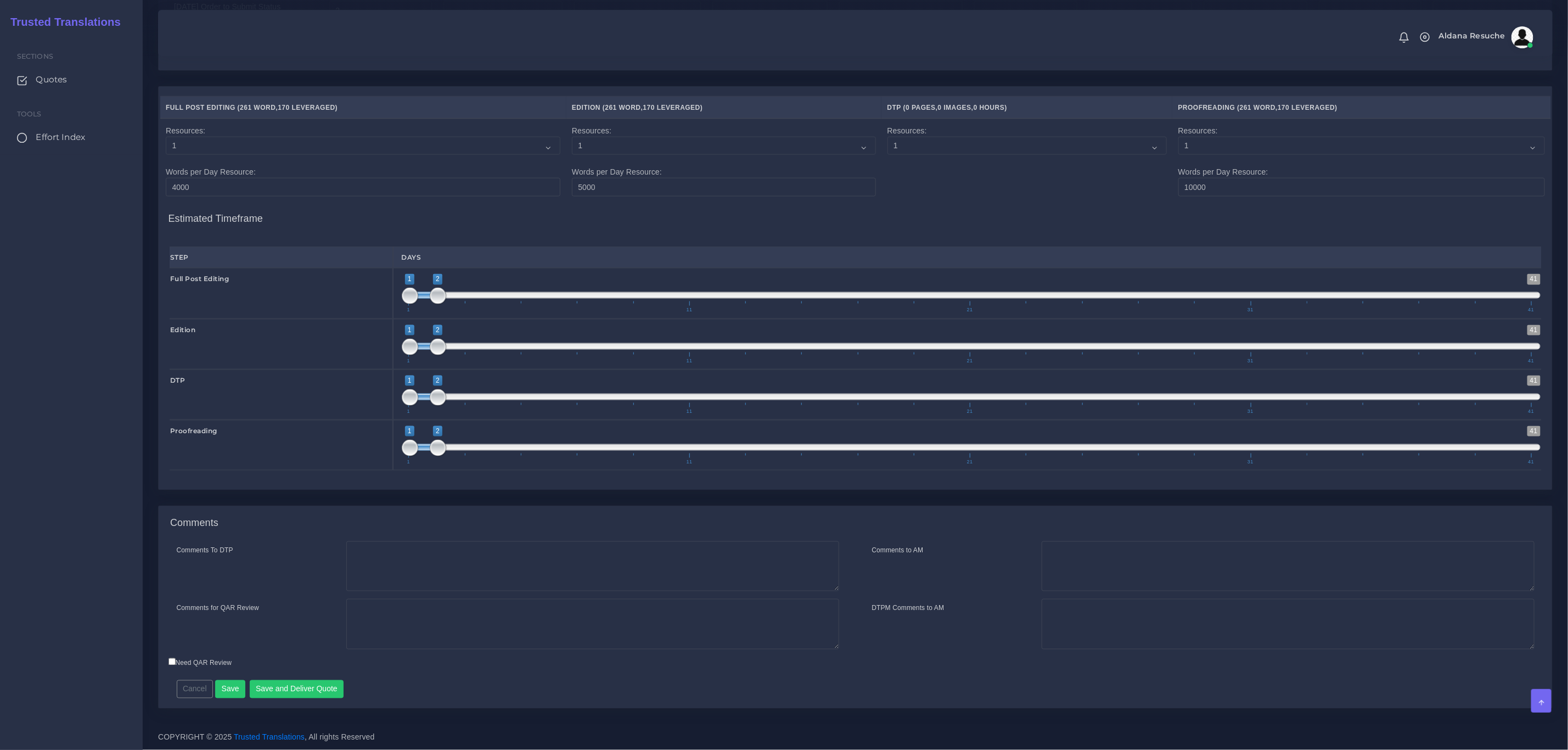
drag, startPoint x: 589, startPoint y: 527, endPoint x: 587, endPoint y: 539, distance: 12.2
click at [588, 538] on div "Comments" at bounding box center [855, 524] width 1393 height 35
click at [583, 549] on textarea "Comments To DTP" at bounding box center [593, 566] width 493 height 51
type textarea "DTP in word"
type textarea "PEEP+DTP"
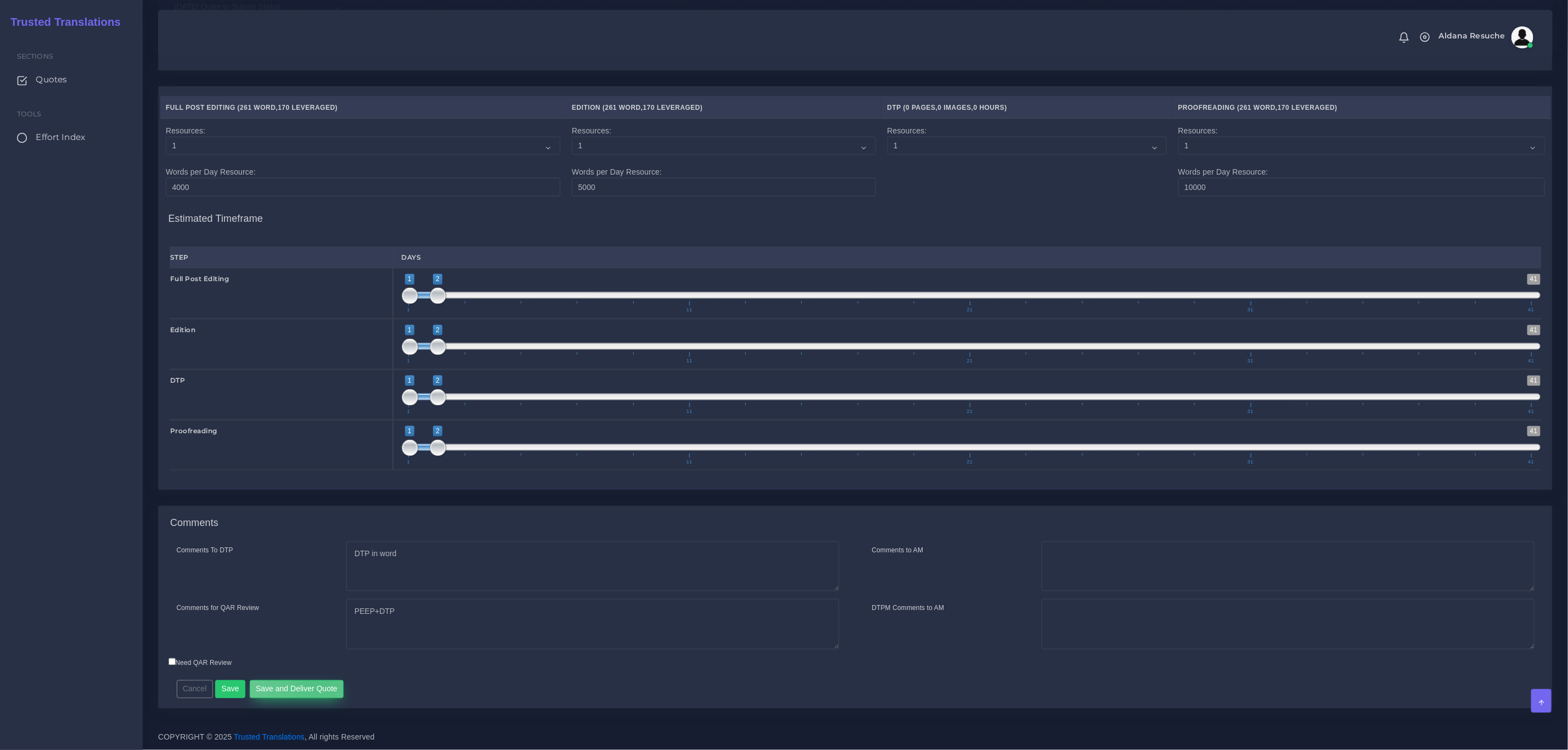
click at [317, 682] on button "Save and Deliver Quote" at bounding box center [296, 689] width 94 height 19
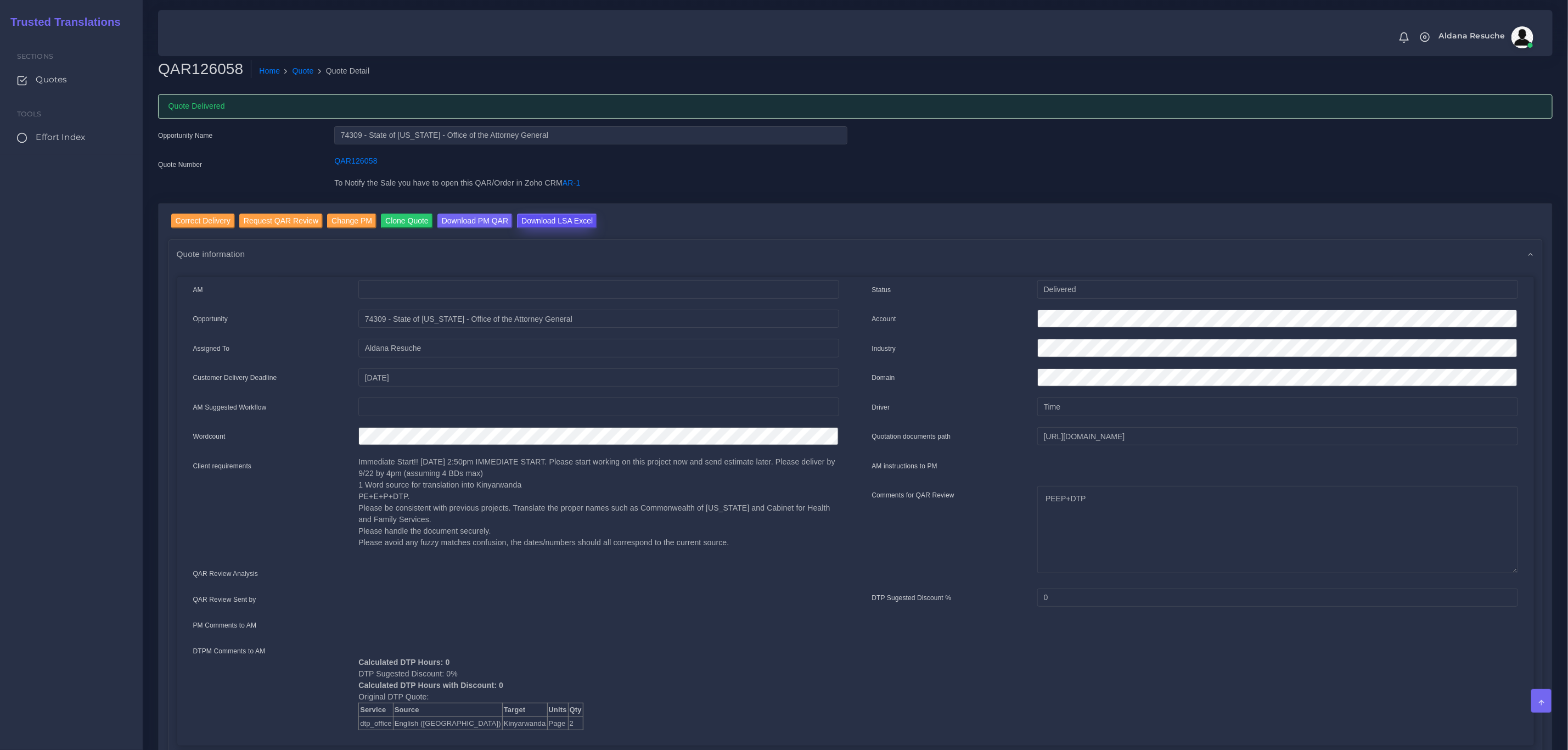
click at [561, 215] on input "Download LSA Excel" at bounding box center [557, 221] width 80 height 15
drag, startPoint x: 292, startPoint y: 74, endPoint x: 323, endPoint y: 46, distance: 41.8
click at [293, 74] on link "Quote" at bounding box center [303, 71] width 21 height 12
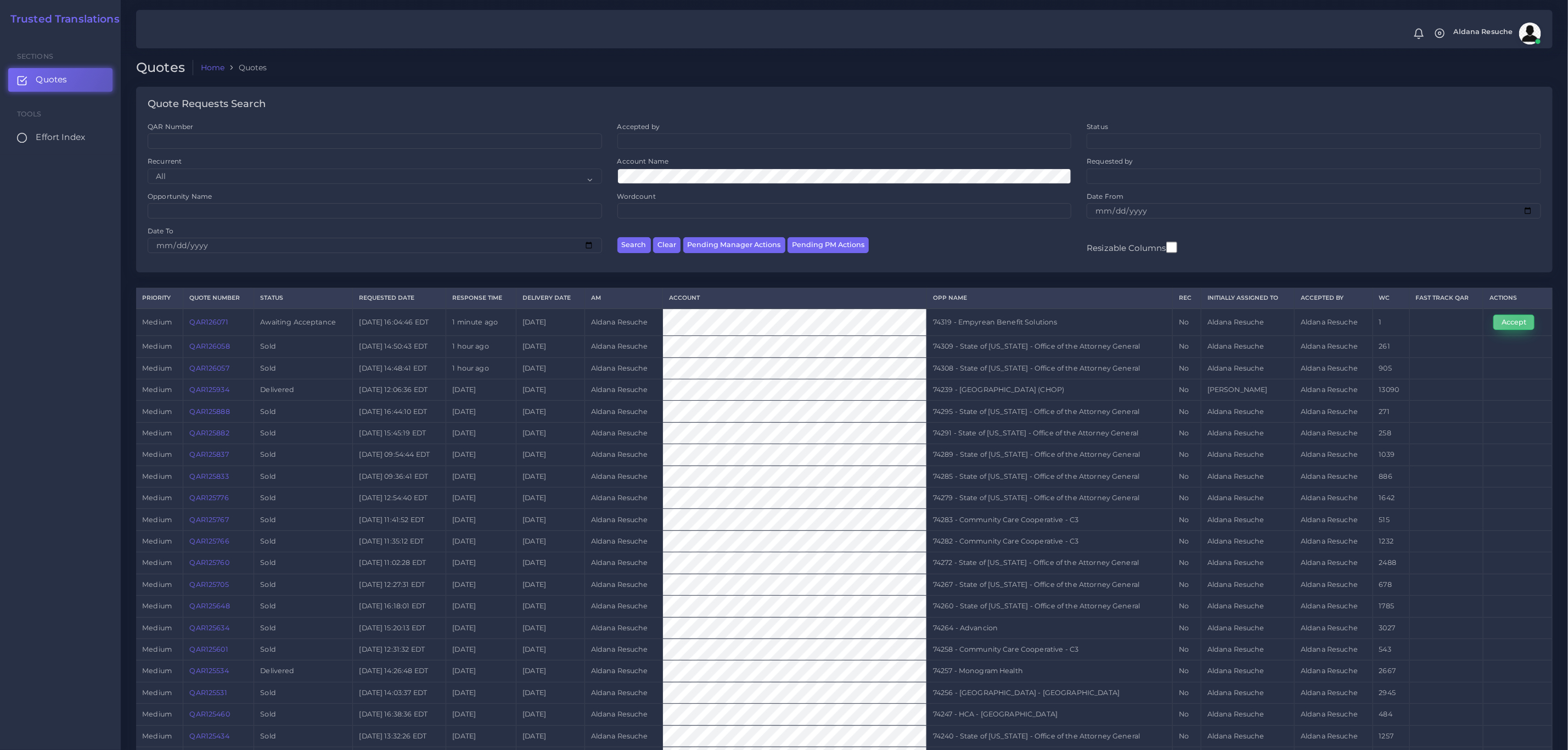
click at [1519, 325] on button "Accept" at bounding box center [1514, 322] width 41 height 15
click at [1004, 317] on td "74319 - Empyrean Benefit Solutions" at bounding box center [1049, 322] width 246 height 27
copy tr "74319 - Empyrean Benefit Solutions"
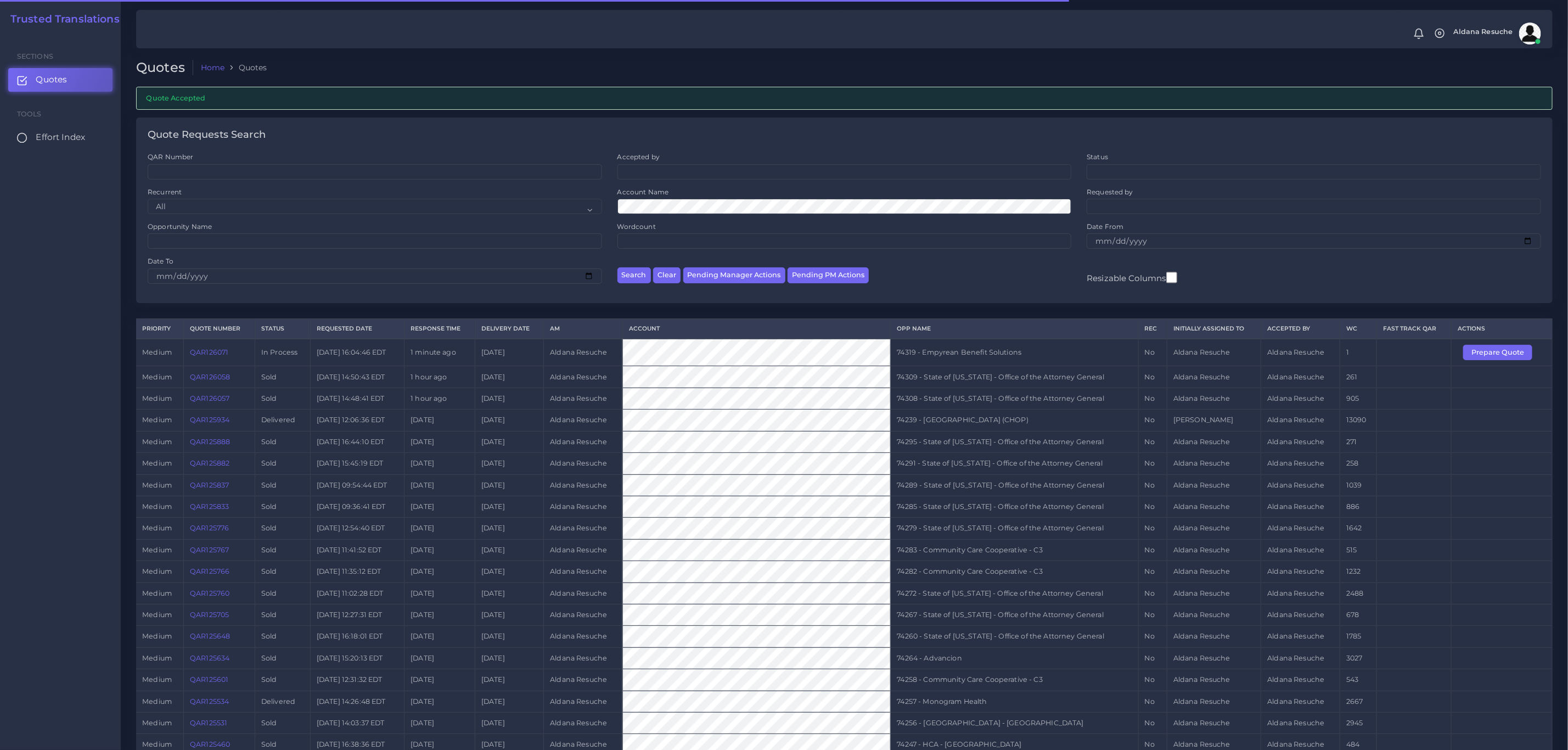
click at [993, 359] on td "74319 - Empyrean Benefit Solutions" at bounding box center [1014, 352] width 248 height 27
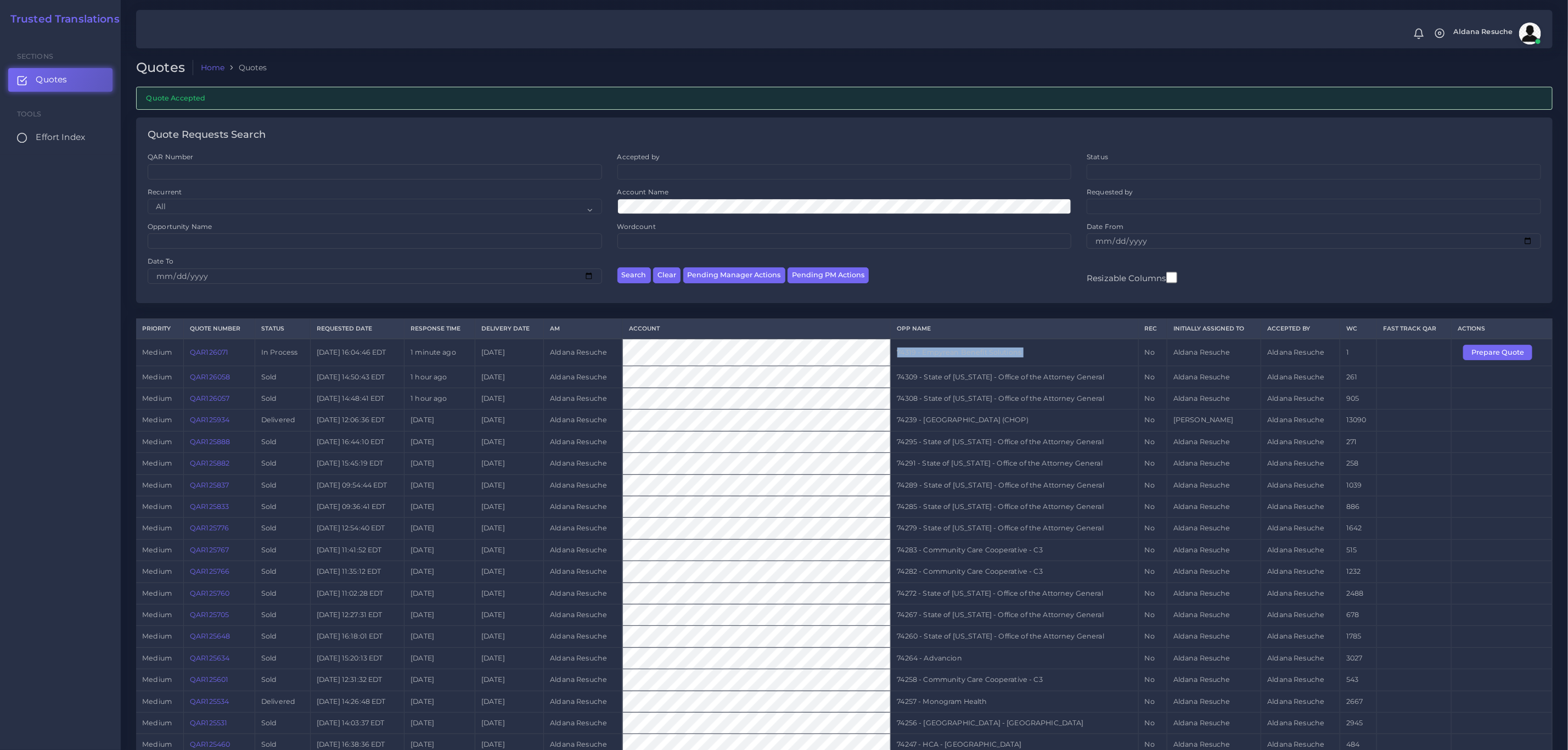
copy tr "74319 - Empyrean Benefit Solutions"
click at [203, 356] on link "QAR126071" at bounding box center [209, 352] width 38 height 9
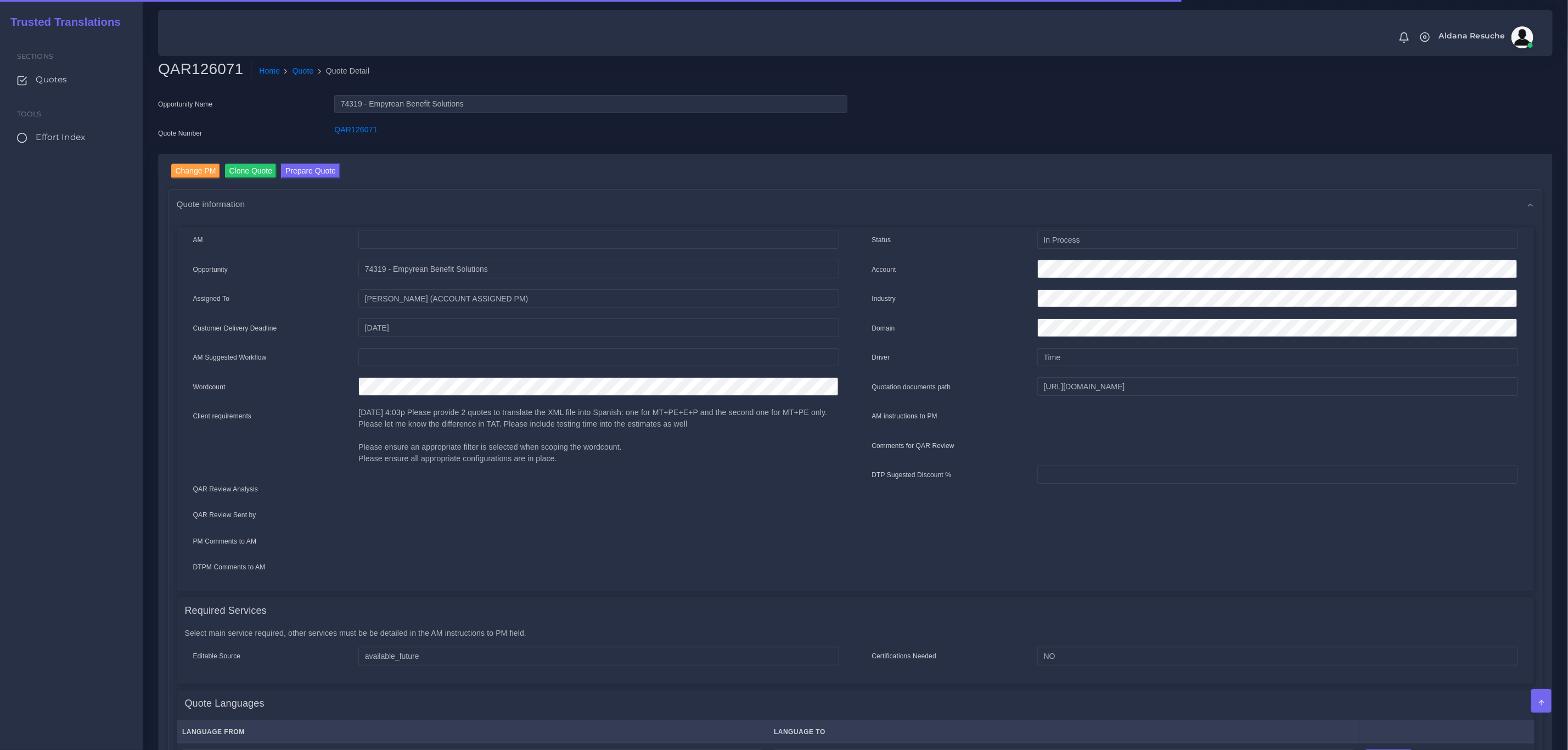
scroll to position [360, 0]
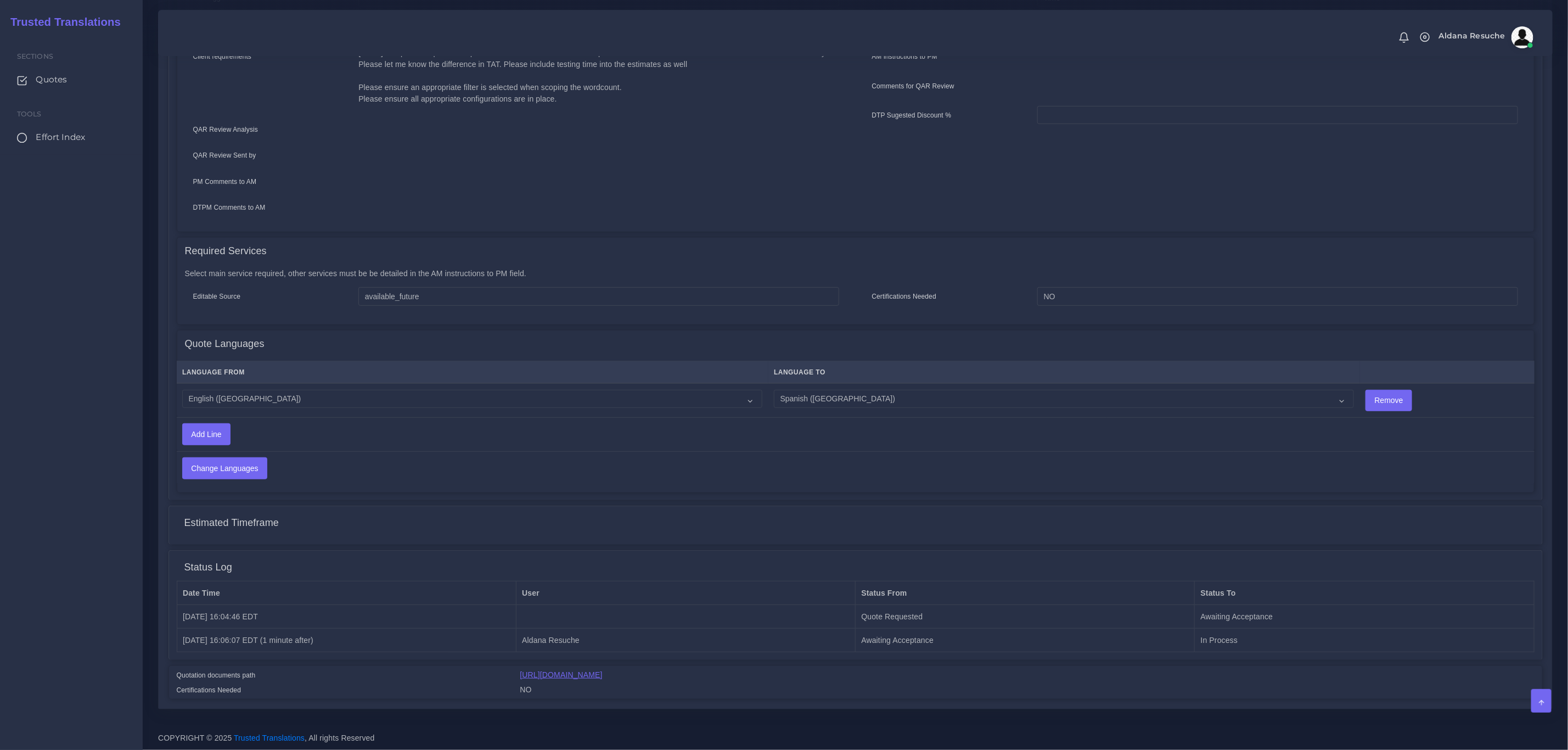
click at [554, 671] on link "[URL][DOMAIN_NAME]" at bounding box center [561, 675] width 82 height 9
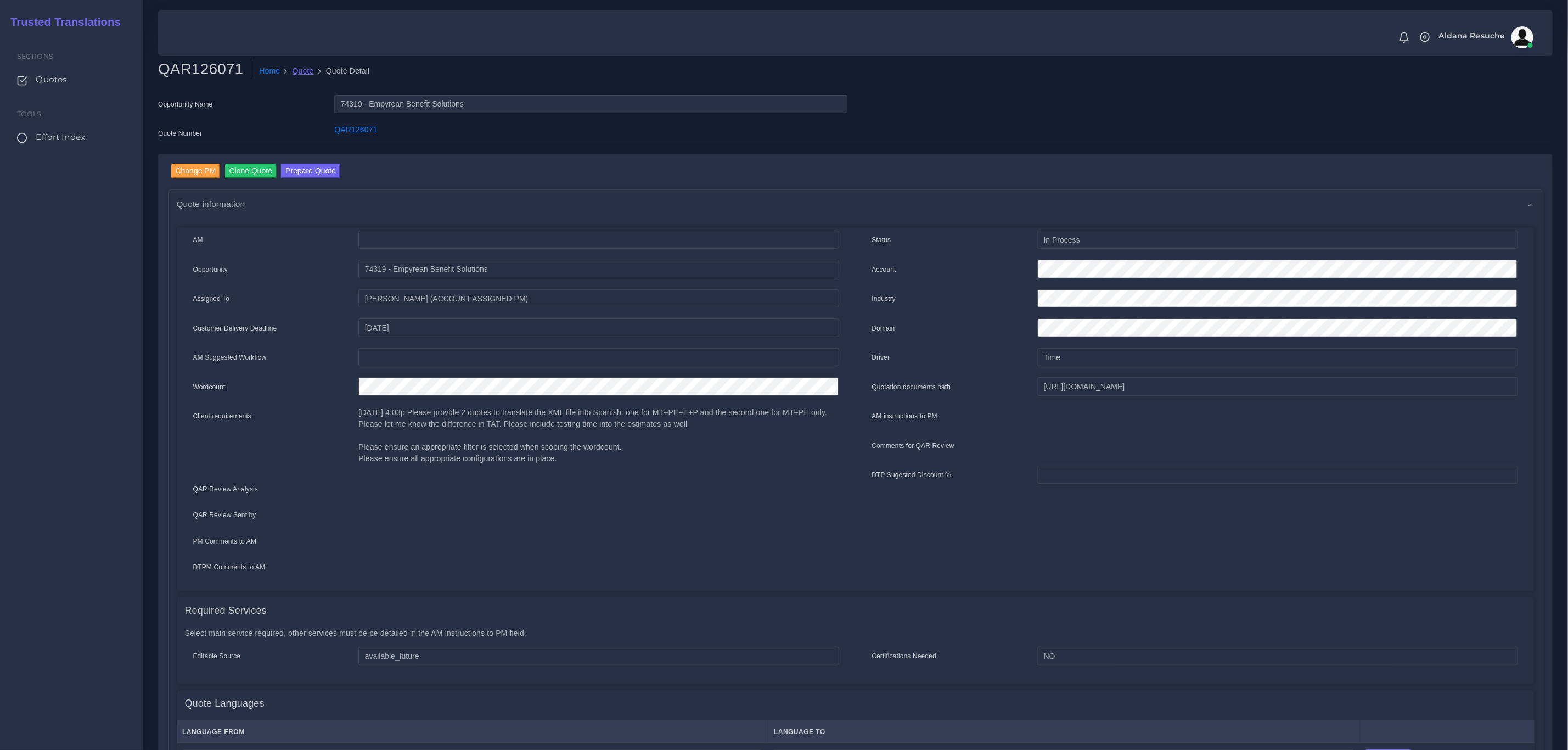
click at [297, 72] on link "Quote" at bounding box center [303, 71] width 21 height 12
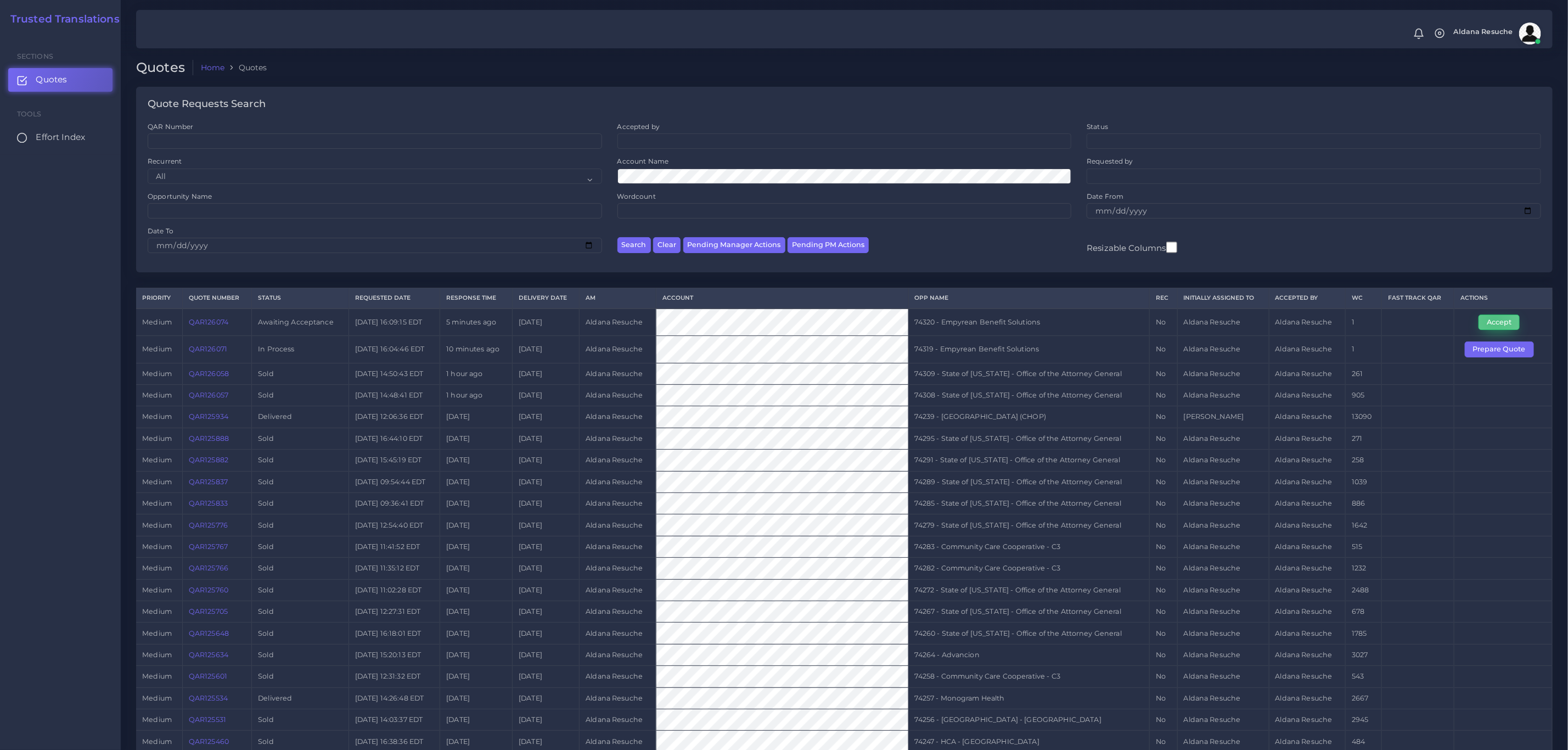
click at [1494, 324] on button "Accept" at bounding box center [1499, 322] width 41 height 15
click at [948, 325] on td "74320 - Empyrean Benefit Solutions" at bounding box center [1029, 322] width 241 height 27
copy tr "74320 - Empyrean Benefit Solutions"
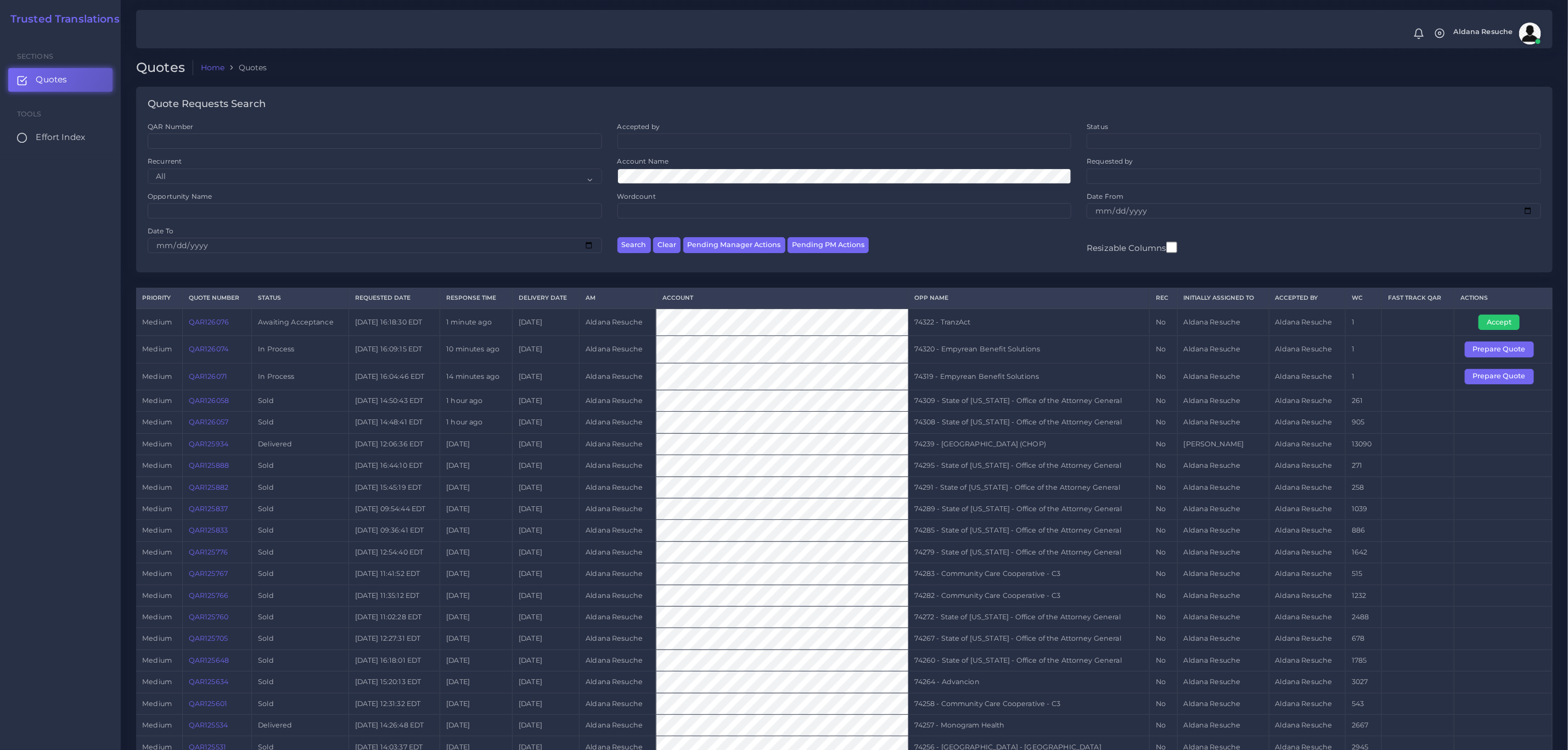
click at [206, 326] on link "QAR126076" at bounding box center [209, 322] width 40 height 9
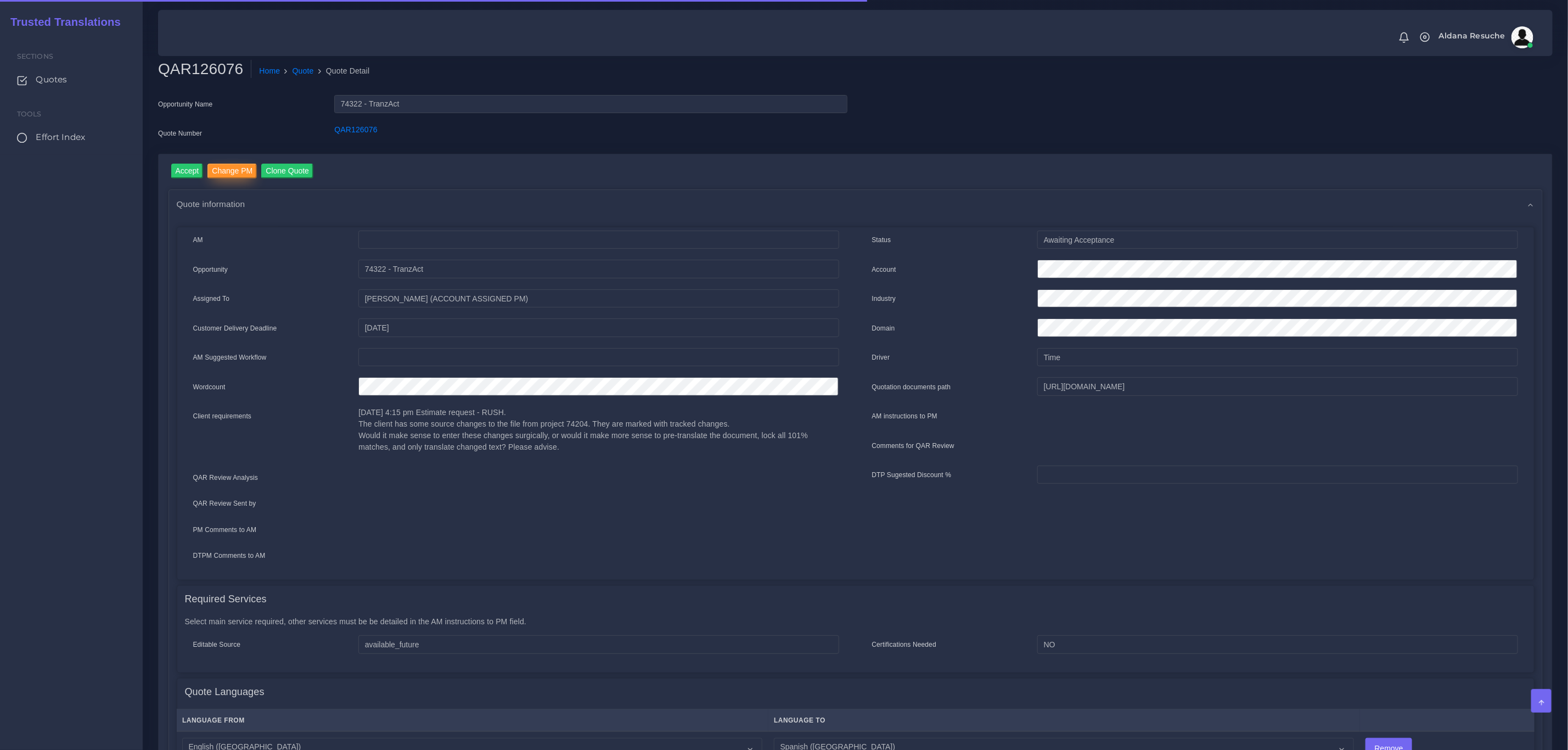
click at [231, 173] on input "Change PM" at bounding box center [232, 171] width 49 height 15
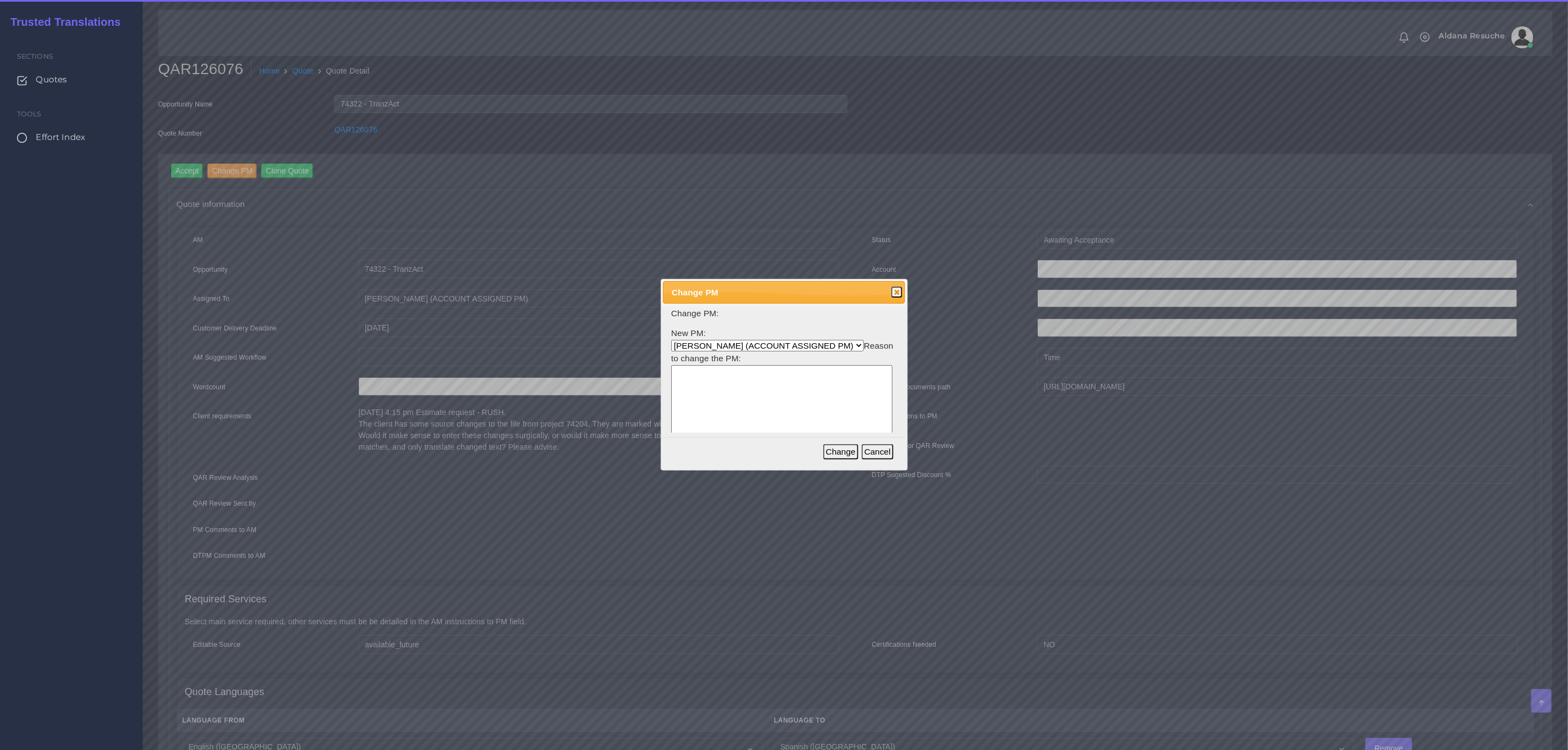
click at [807, 343] on select "[PERSON_NAME] (ACCOUNT ASSIGNED PM) [PERSON_NAME] PM [PERSON_NAME] [PERSON_NAME…" at bounding box center [768, 345] width 192 height 12
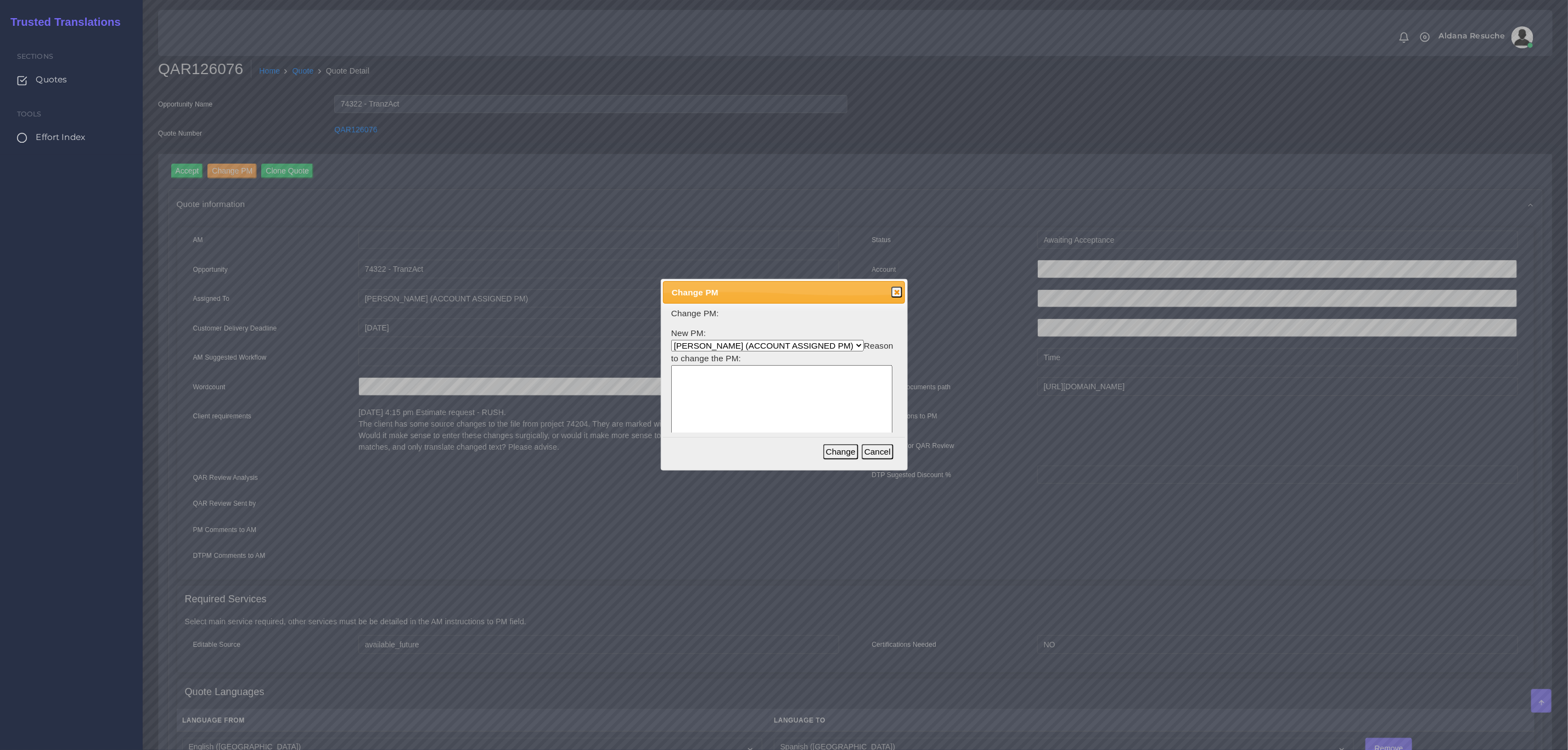
select select "3e925e02-f17d-4791-9412-c46ab5cb8daa"
click at [671, 340] on select "[PERSON_NAME] (ACCOUNT ASSIGNED PM) [PERSON_NAME] PM [PERSON_NAME] [PERSON_NAME…" at bounding box center [768, 345] width 192 height 12
click at [738, 379] on textarea at bounding box center [782, 418] width 221 height 105
type textarea "Workload"
click at [836, 456] on button "Change" at bounding box center [841, 451] width 35 height 15
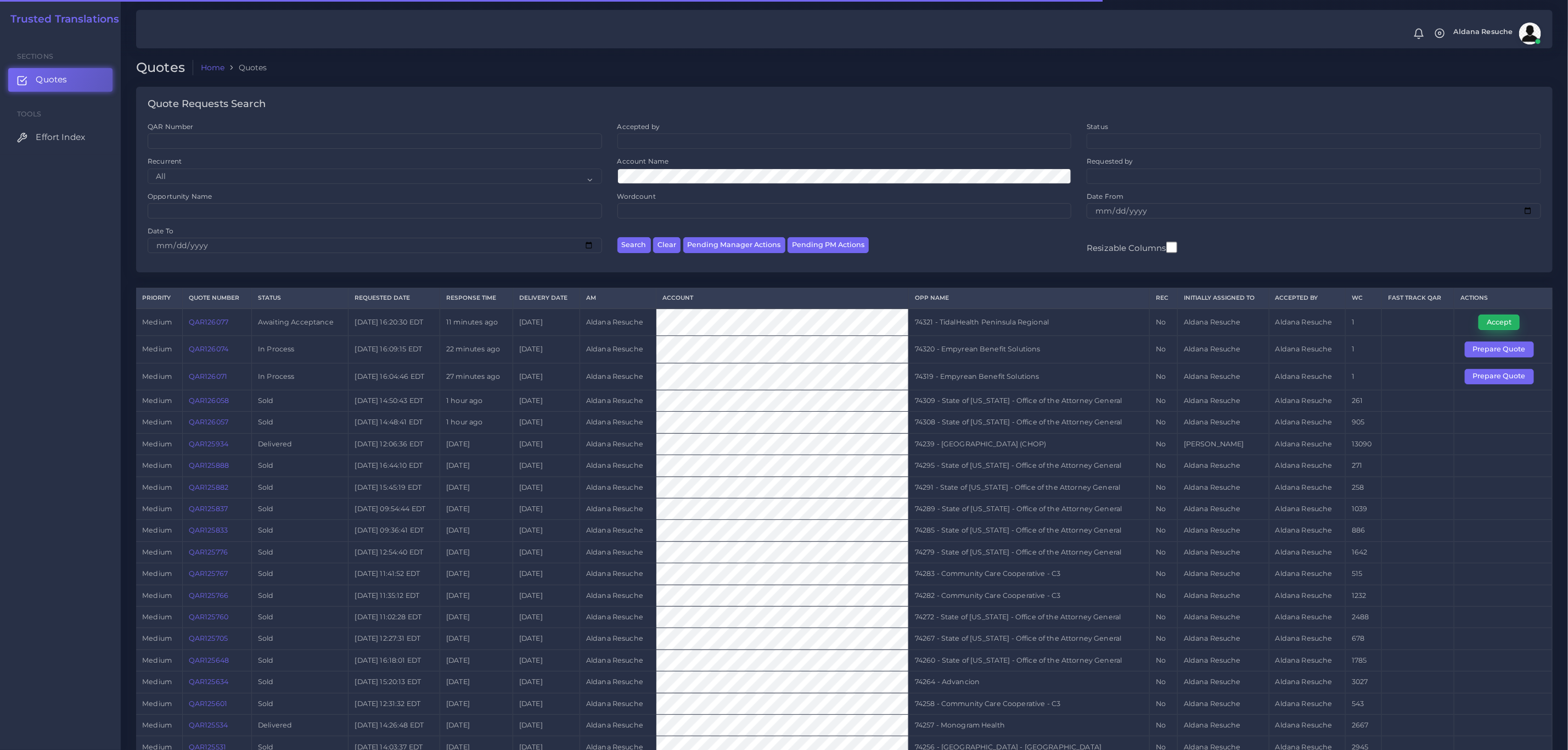
click at [1487, 321] on button "Accept" at bounding box center [1499, 322] width 41 height 15
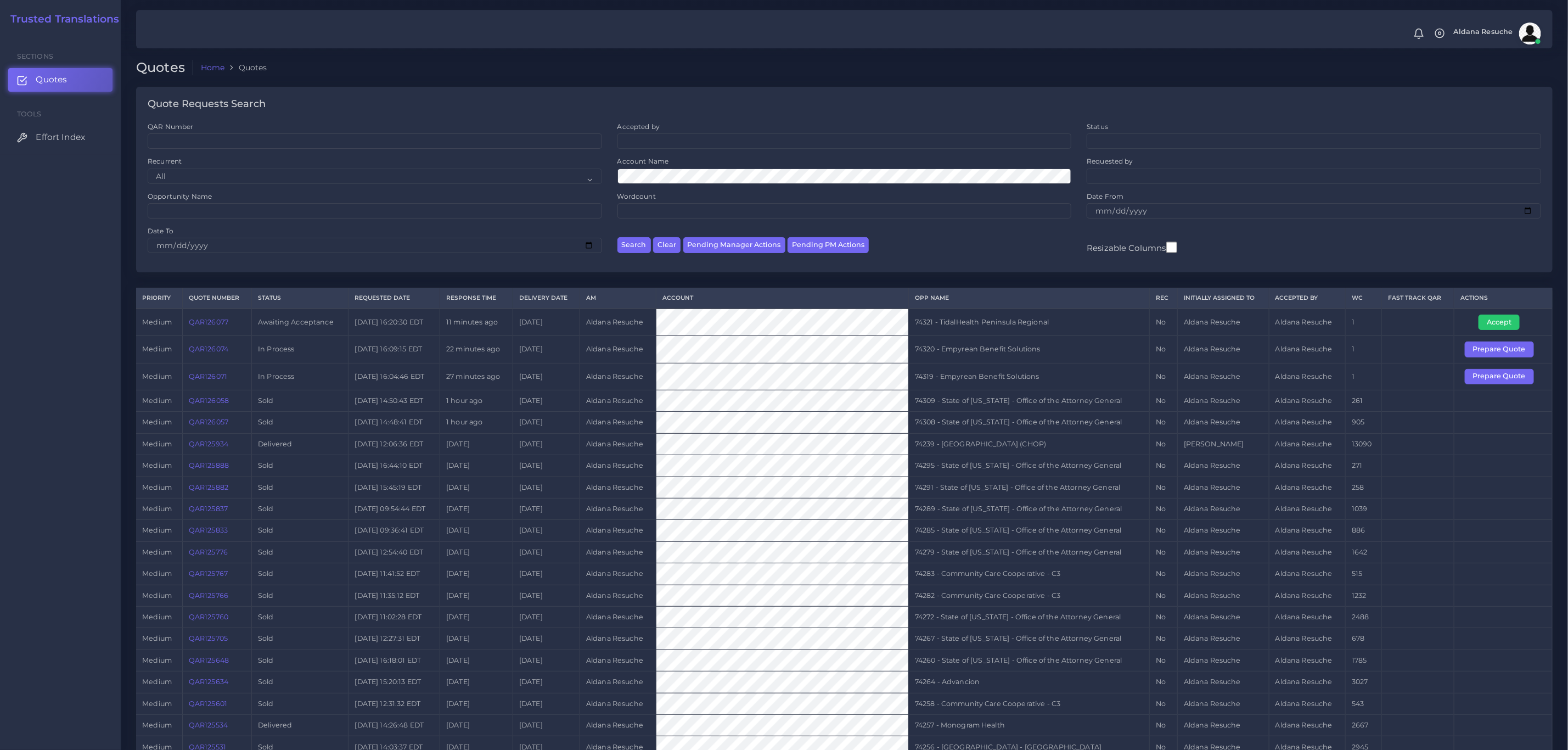
click at [1052, 333] on td "74321 - TidalHealth Peninsula Regional" at bounding box center [1029, 322] width 241 height 27
copy tr "74321 - TidalHealth Peninsula Regional"
